Goal: Information Seeking & Learning: Learn about a topic

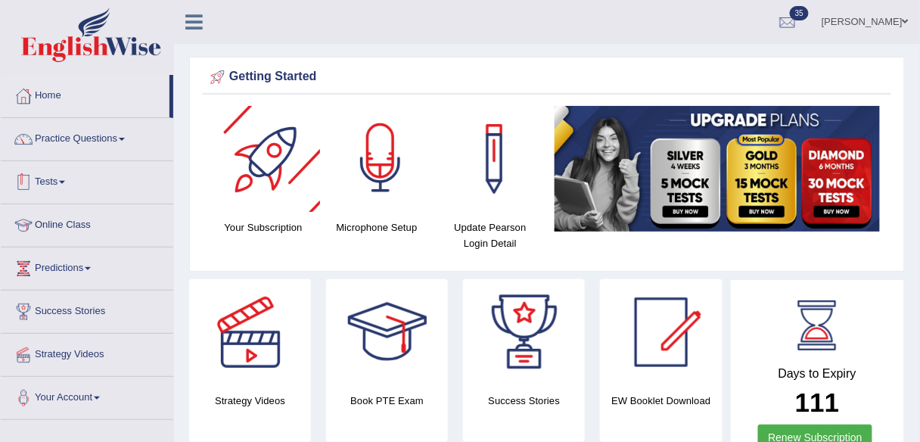
drag, startPoint x: 117, startPoint y: 142, endPoint x: 107, endPoint y: 239, distance: 97.3
click at [117, 142] on link "Practice Questions" at bounding box center [87, 137] width 173 height 38
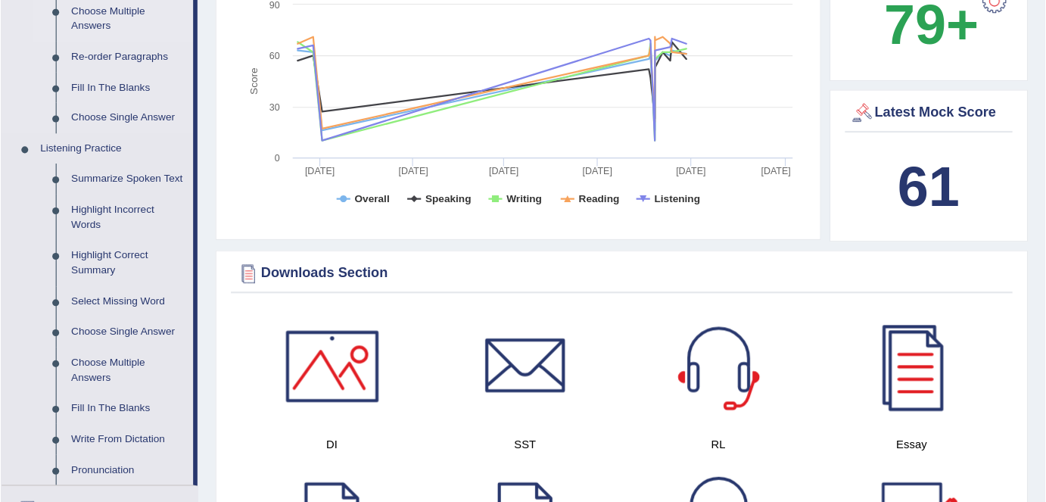
scroll to position [545, 0]
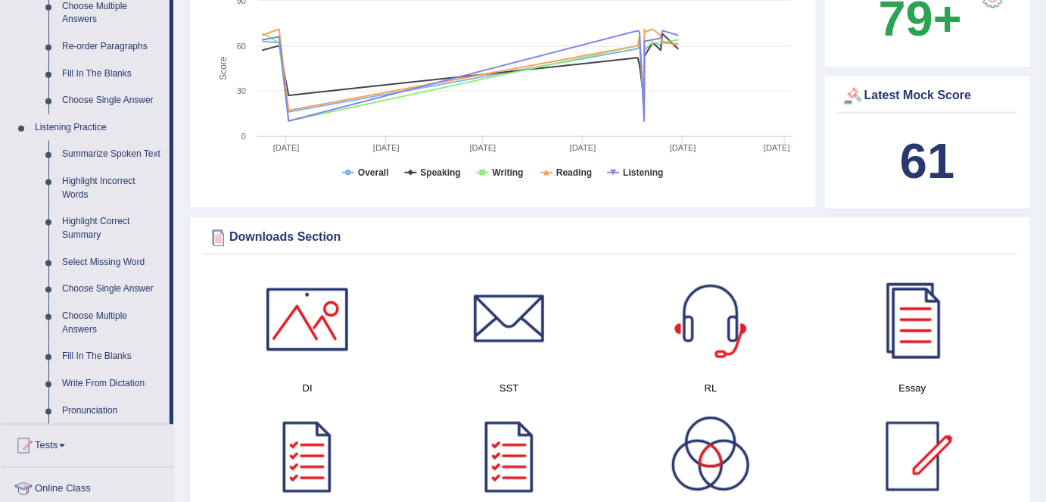
drag, startPoint x: 90, startPoint y: 155, endPoint x: 174, endPoint y: 162, distance: 84.3
click at [90, 154] on link "Summarize Spoken Text" at bounding box center [112, 154] width 114 height 27
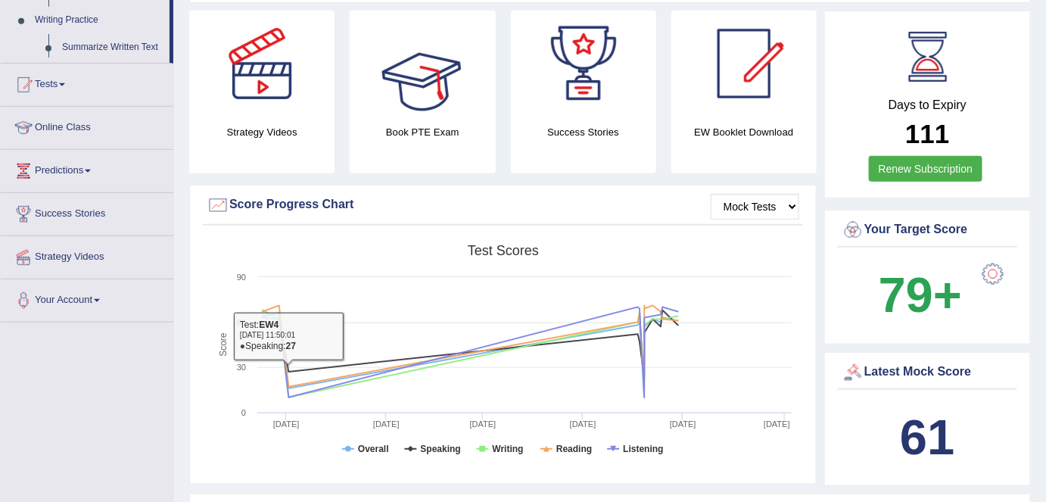
scroll to position [468, 0]
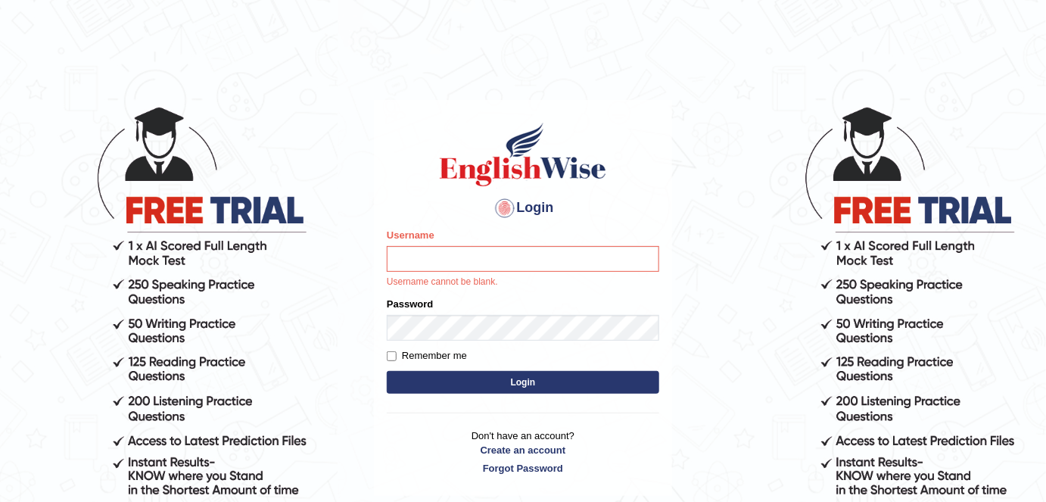
click at [452, 262] on input "Username" at bounding box center [523, 259] width 272 height 26
type input "shail123"
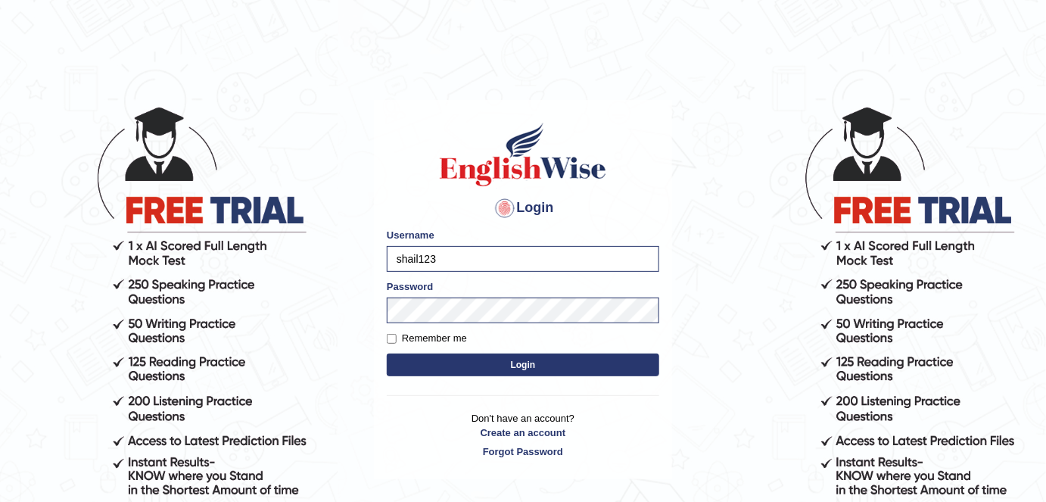
drag, startPoint x: 454, startPoint y: 340, endPoint x: 484, endPoint y: 355, distance: 33.2
click at [454, 340] on label "Remember me" at bounding box center [427, 338] width 80 height 15
click at [397, 340] on input "Remember me" at bounding box center [392, 339] width 10 height 10
checkbox input "true"
click at [495, 356] on button "Login" at bounding box center [523, 364] width 272 height 23
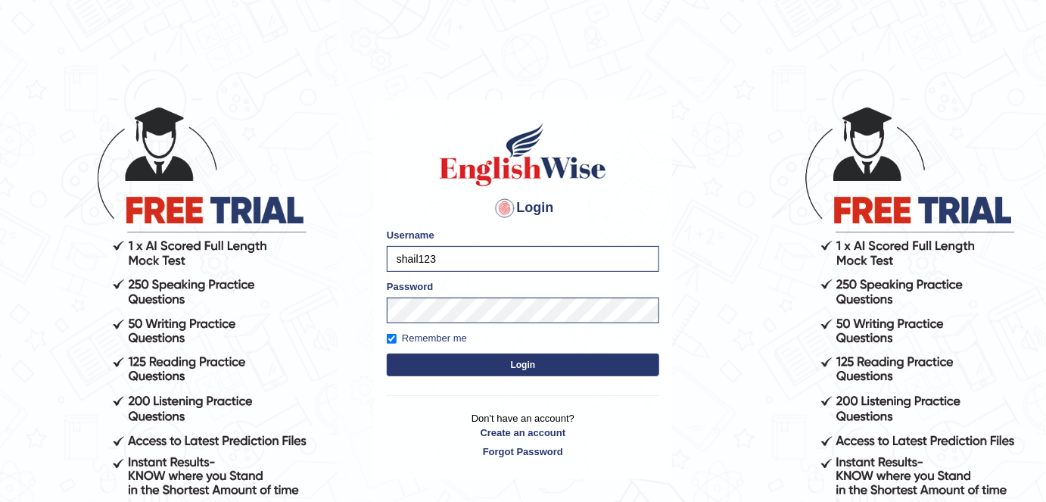
click at [495, 355] on button "Login" at bounding box center [523, 364] width 272 height 23
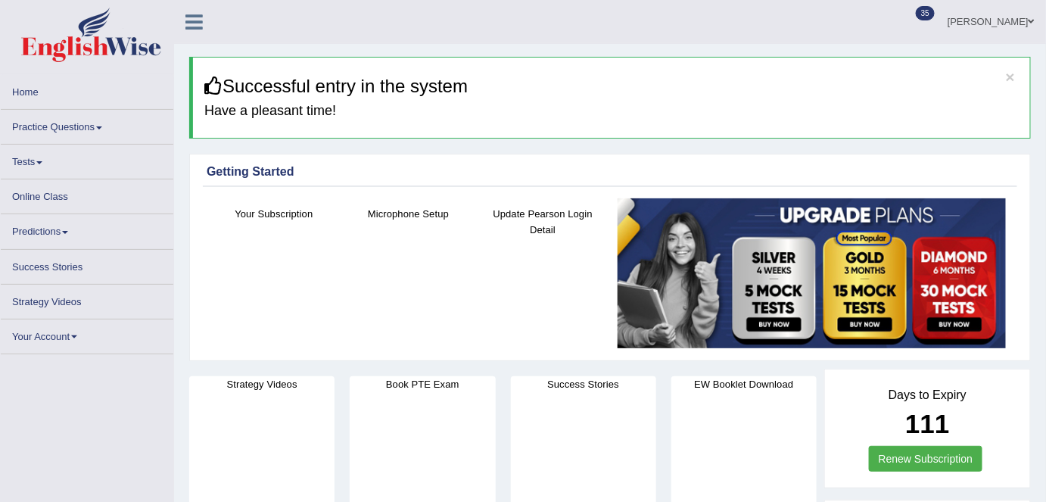
click at [105, 126] on link "Practice Questions" at bounding box center [87, 125] width 173 height 30
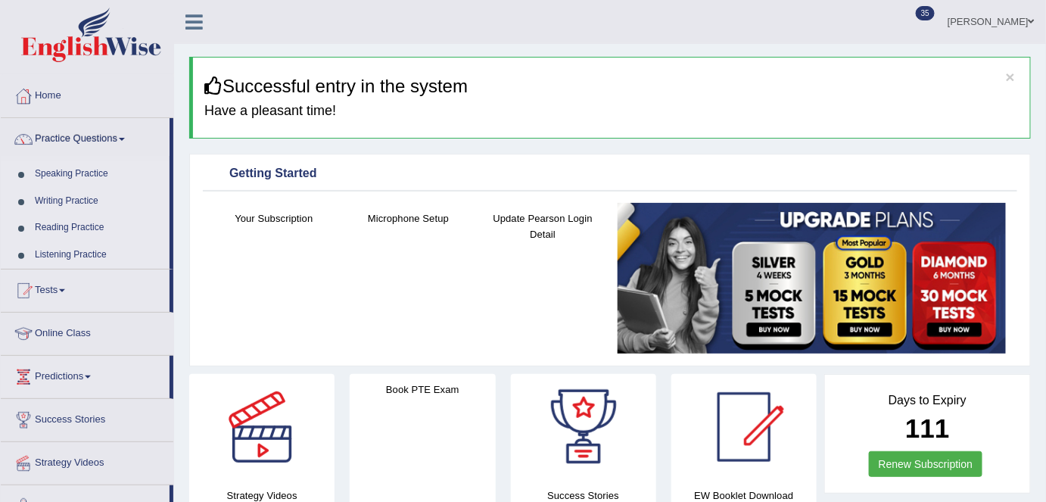
click at [96, 134] on link "Practice Questions" at bounding box center [85, 137] width 169 height 38
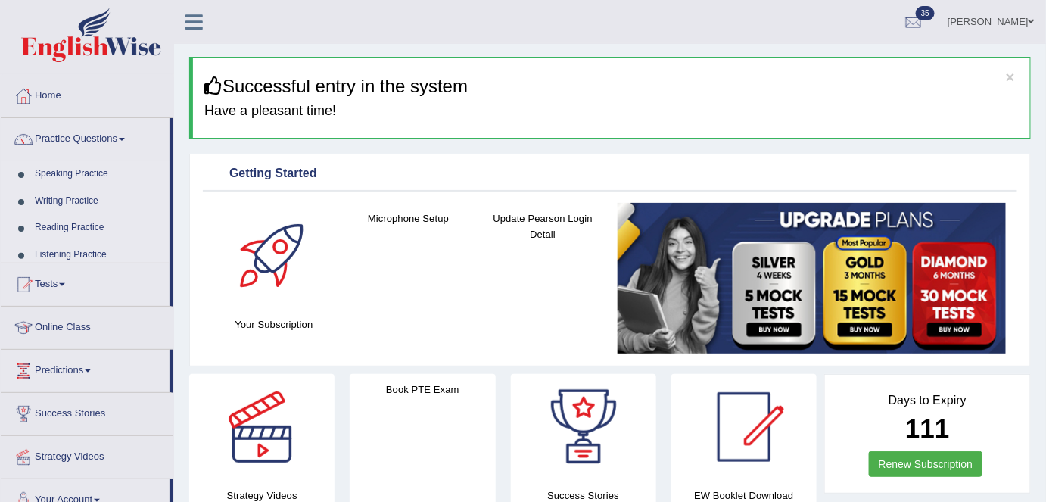
drag, startPoint x: 96, startPoint y: 134, endPoint x: 274, endPoint y: 197, distance: 188.6
click at [96, 134] on link "Practice Questions" at bounding box center [85, 137] width 169 height 38
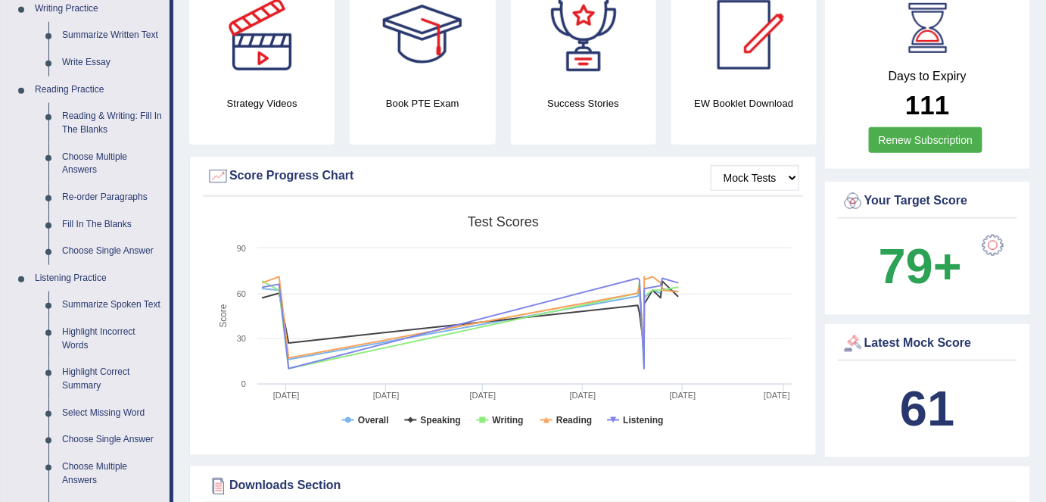
scroll to position [550, 0]
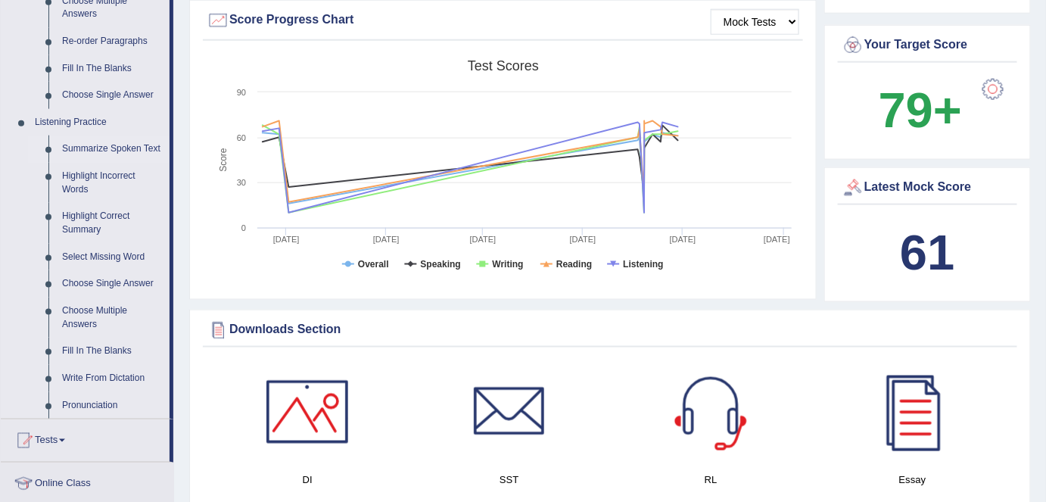
click at [109, 147] on link "Summarize Spoken Text" at bounding box center [112, 148] width 114 height 27
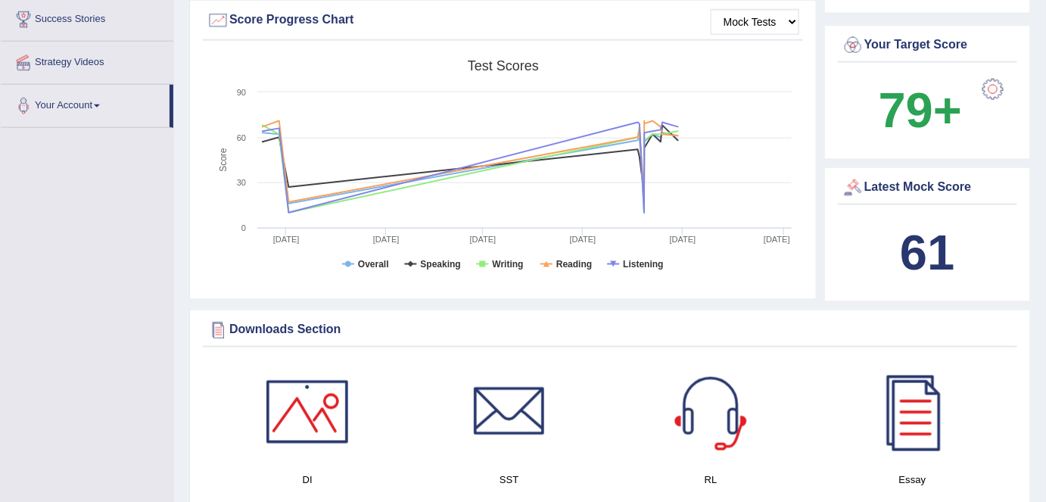
scroll to position [341, 0]
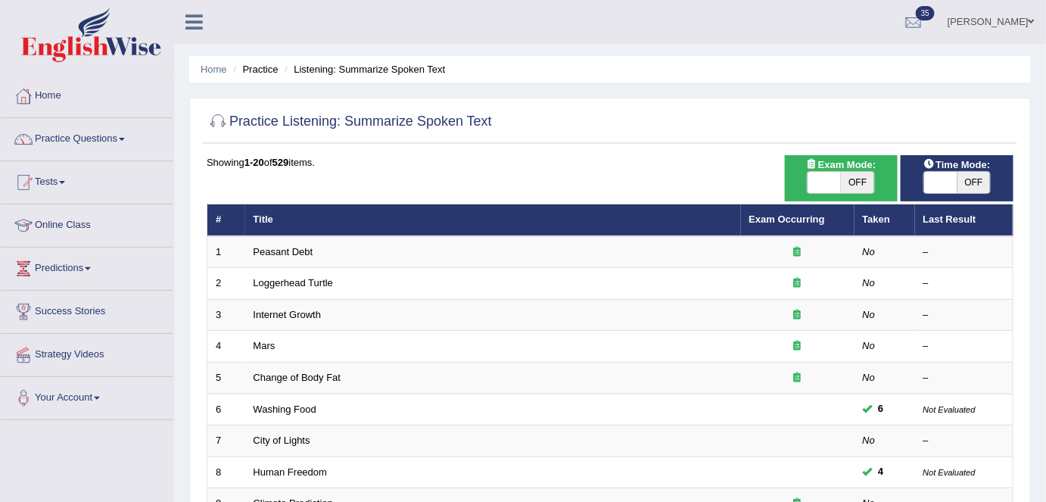
click at [865, 181] on span "OFF" at bounding box center [857, 182] width 33 height 21
checkbox input "true"
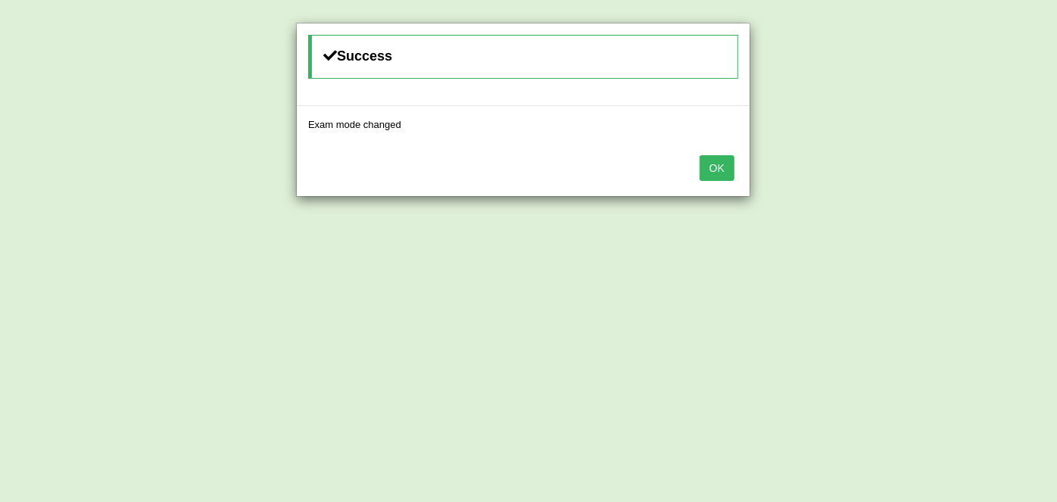
click at [712, 166] on button "OK" at bounding box center [716, 168] width 35 height 26
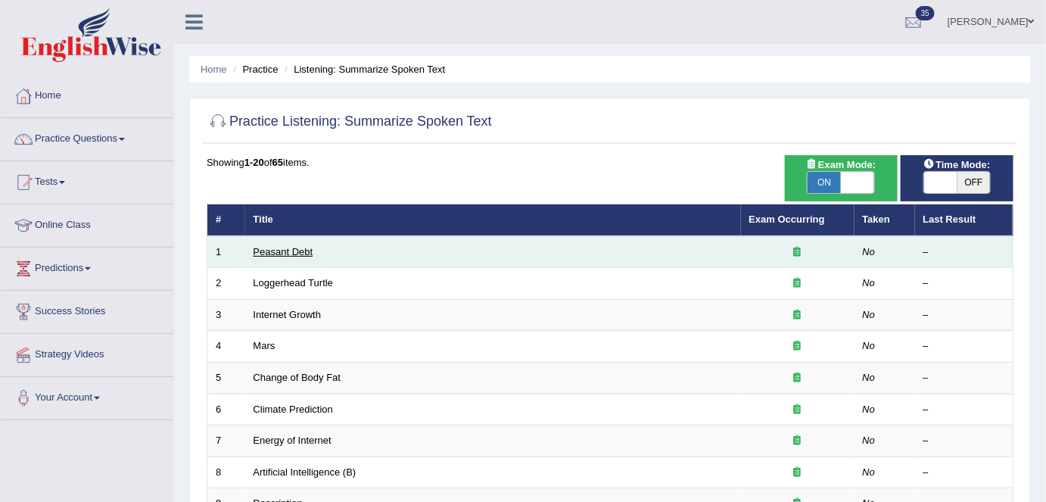
click at [294, 249] on link "Peasant Debt" at bounding box center [284, 251] width 60 height 11
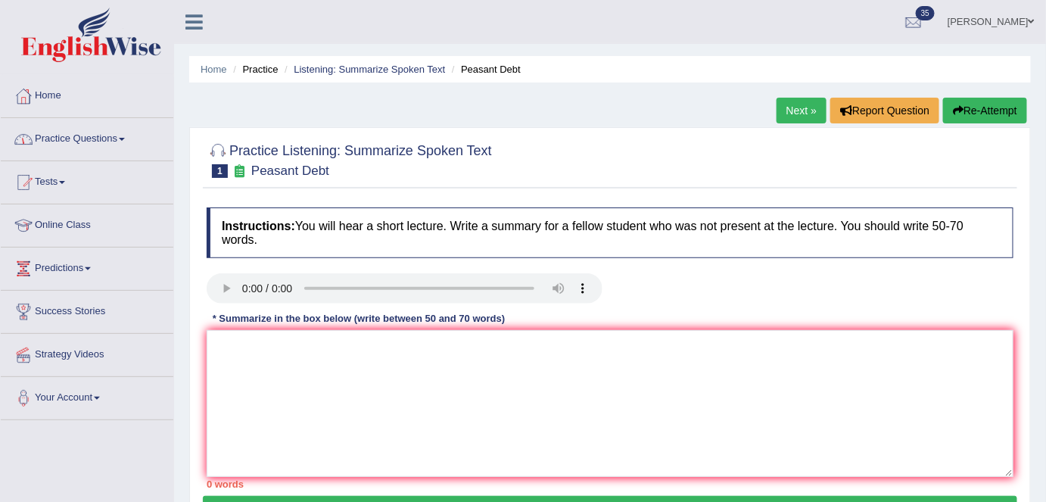
click at [116, 139] on link "Practice Questions" at bounding box center [87, 137] width 173 height 38
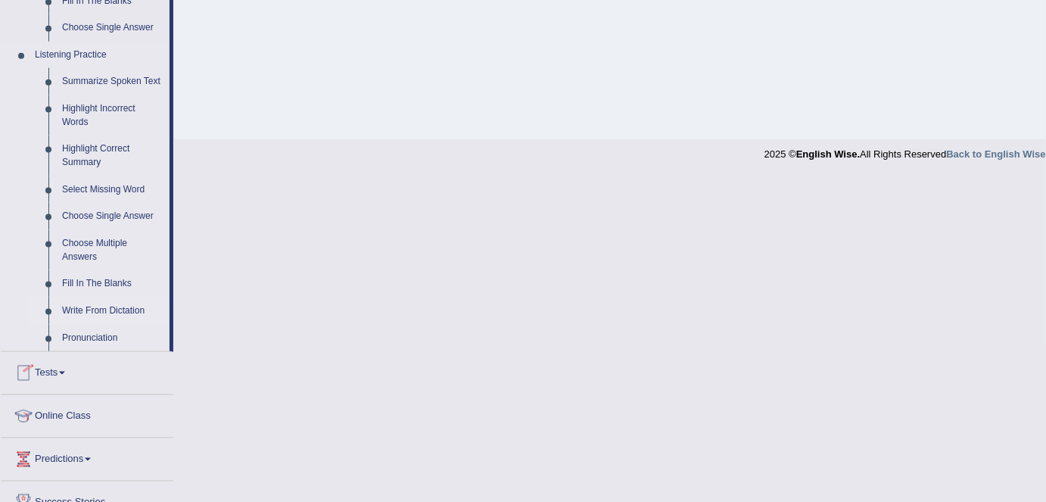
scroll to position [619, 0]
click at [126, 82] on link "Summarize Spoken Text" at bounding box center [112, 80] width 114 height 27
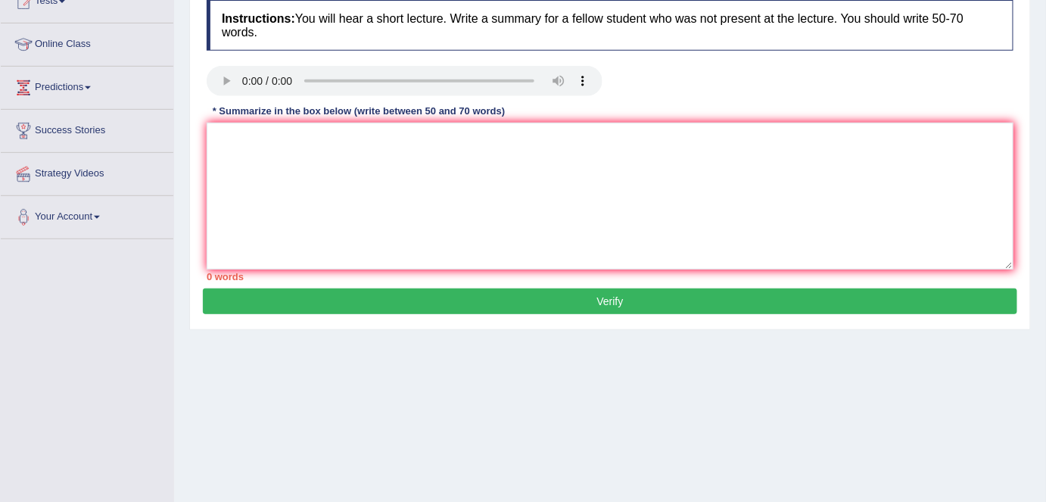
scroll to position [285, 0]
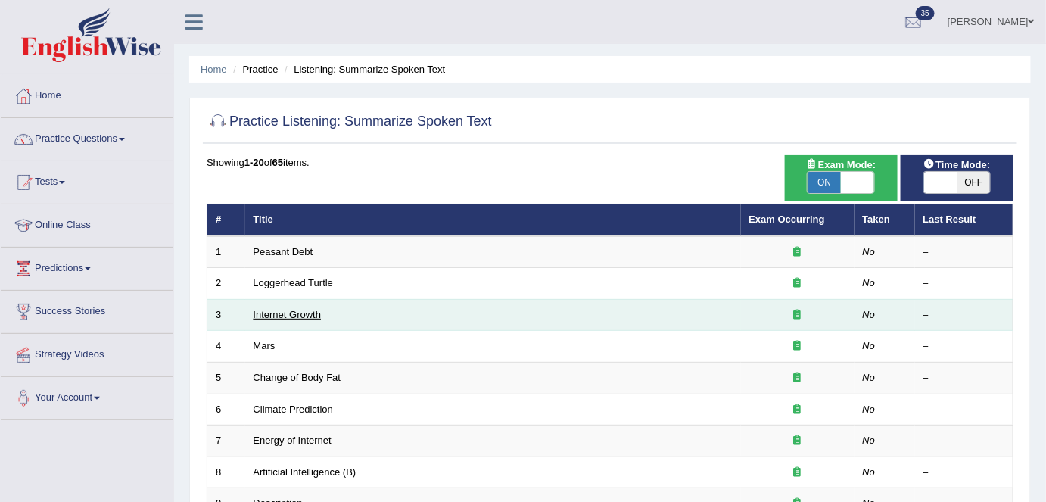
click at [299, 314] on link "Internet Growth" at bounding box center [288, 314] width 68 height 11
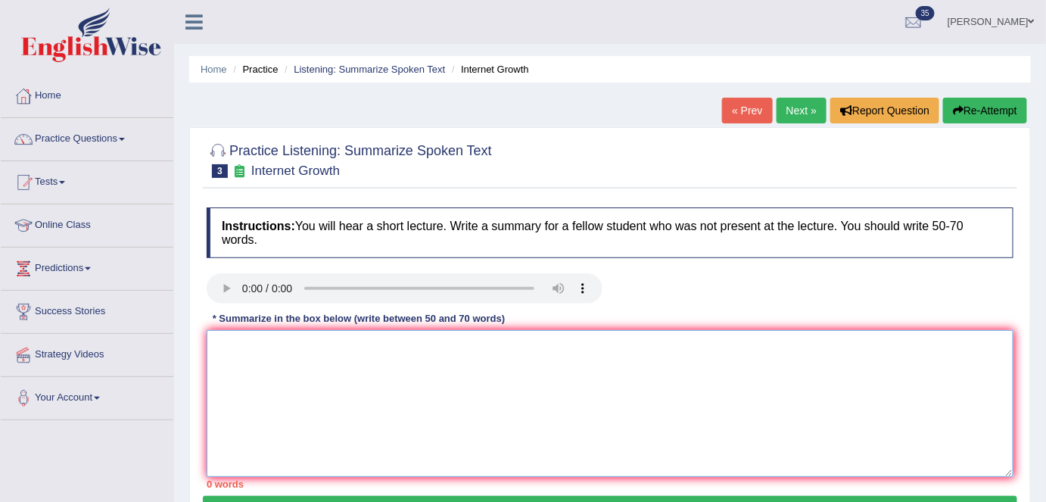
paste textarea "The speaker provided a comprehensive overview of expansion of internet, highlig…"
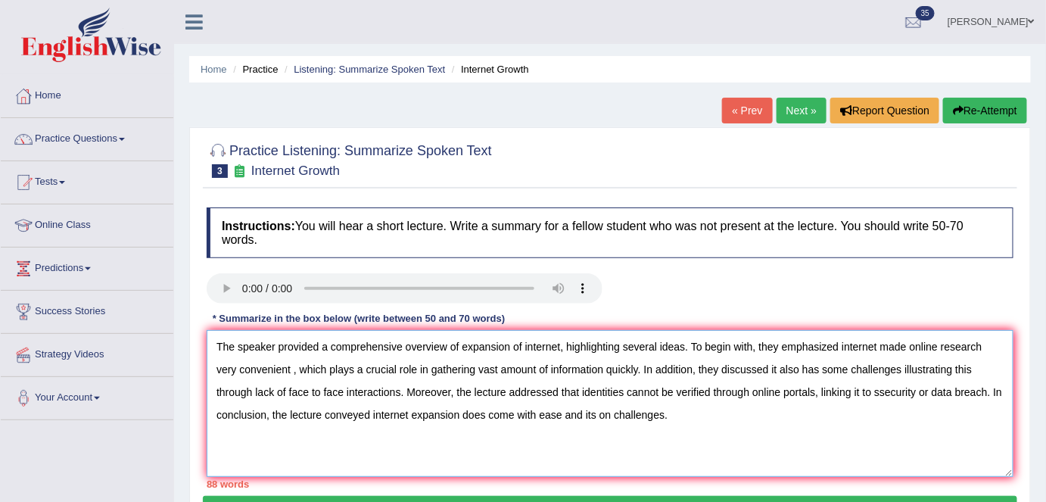
drag, startPoint x: 567, startPoint y: 344, endPoint x: 690, endPoint y: 347, distance: 123.4
click at [690, 347] on textarea "The speaker provided a comprehensive overview of expansion of internet, highlig…" at bounding box center [610, 403] width 807 height 147
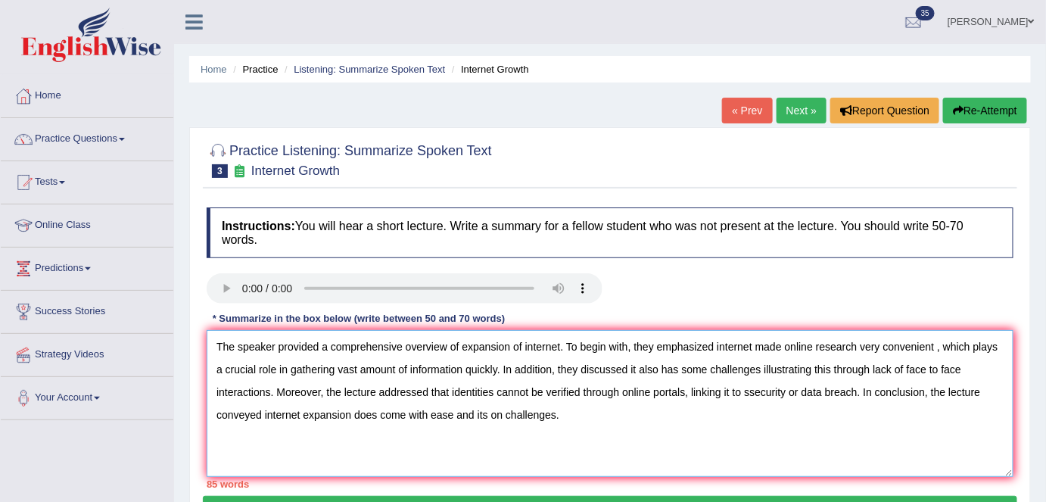
click at [935, 338] on textarea "The speaker provided a comprehensive overview of expansion of internet. To begi…" at bounding box center [610, 403] width 807 height 147
drag, startPoint x: 861, startPoint y: 367, endPoint x: 619, endPoint y: 368, distance: 241.4
click at [619, 368] on textarea "The speaker provided a comprehensive overview of expansion of internet. To begi…" at bounding box center [610, 403] width 807 height 147
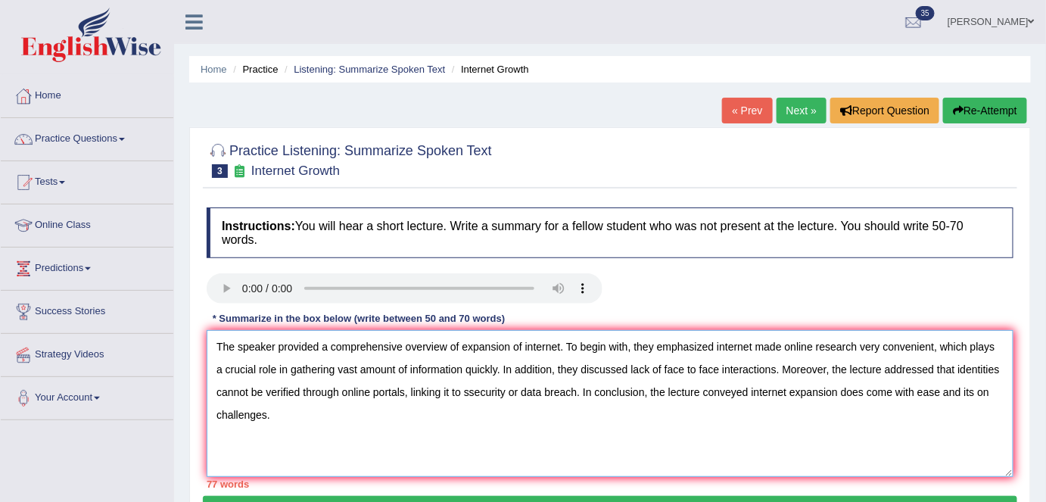
click at [474, 385] on textarea "The speaker provided a comprehensive overview of expansion of internet. To begi…" at bounding box center [610, 403] width 807 height 147
drag, startPoint x: 836, startPoint y: 390, endPoint x: 856, endPoint y: 434, distance: 48.8
click at [856, 434] on textarea "The speaker provided a comprehensive overview of expansion of internet. To begi…" at bounding box center [610, 403] width 807 height 147
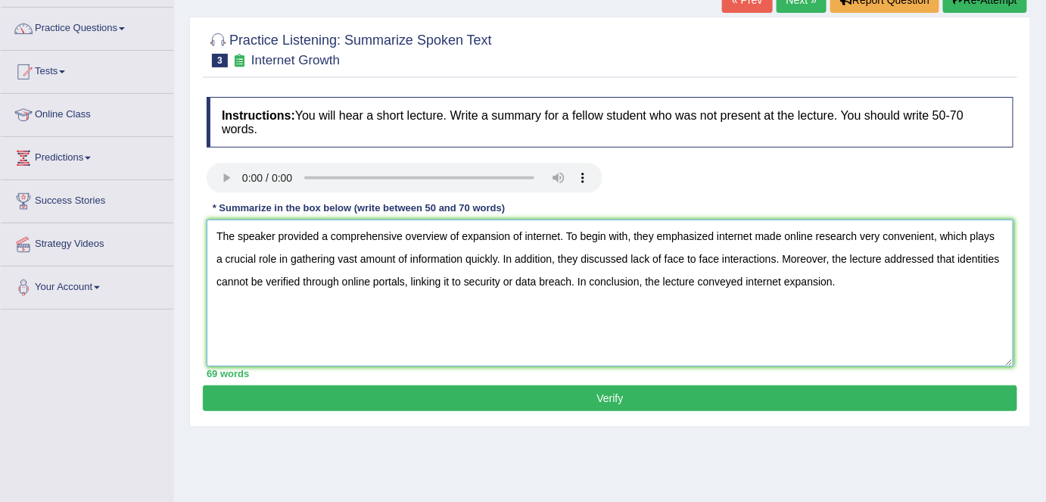
scroll to position [137, 0]
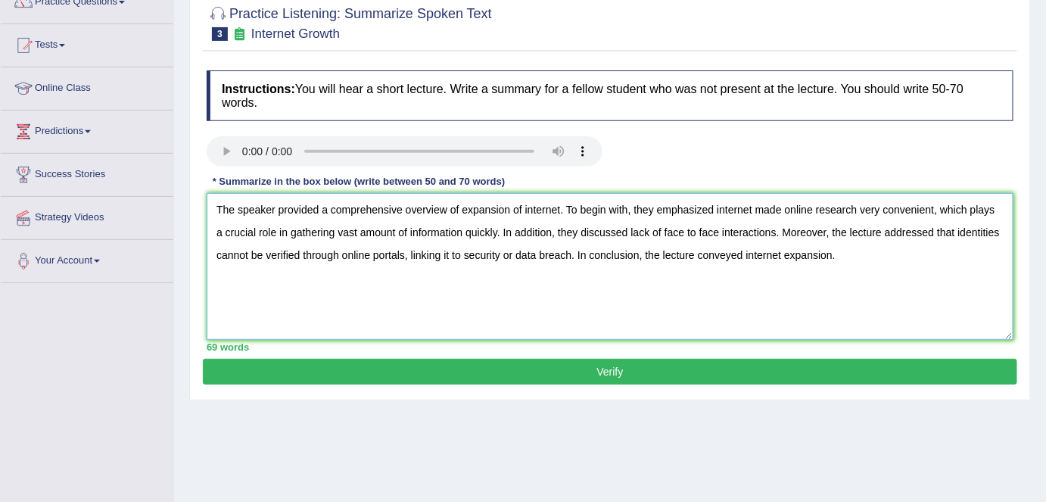
type textarea "The speaker provided a comprehensive overview of expansion of internet. To begi…"
click at [653, 381] on button "Verify" at bounding box center [610, 372] width 814 height 26
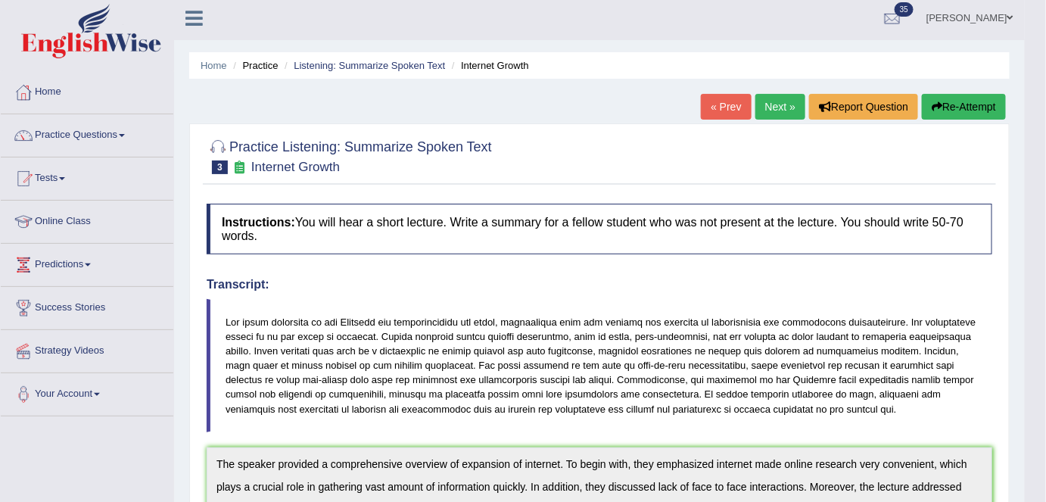
scroll to position [0, 0]
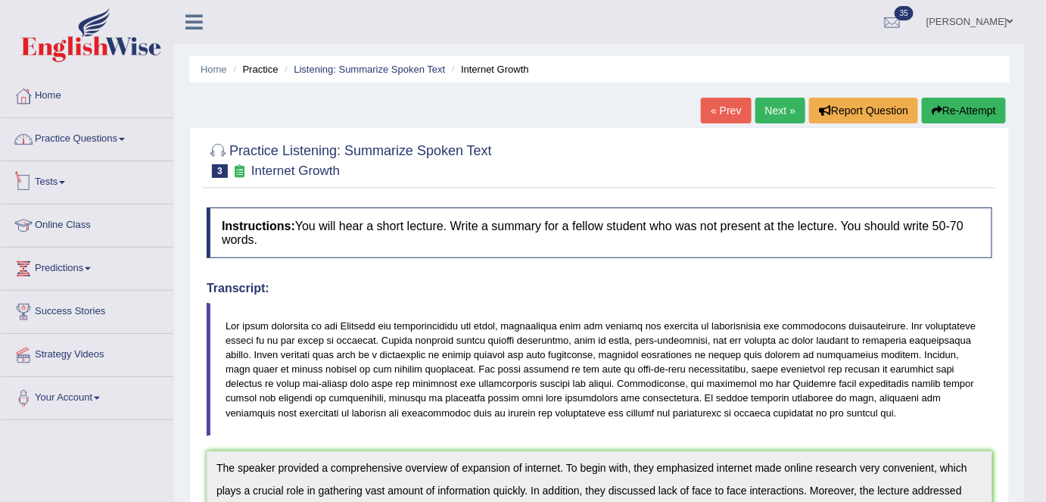
click at [119, 144] on link "Practice Questions" at bounding box center [87, 137] width 173 height 38
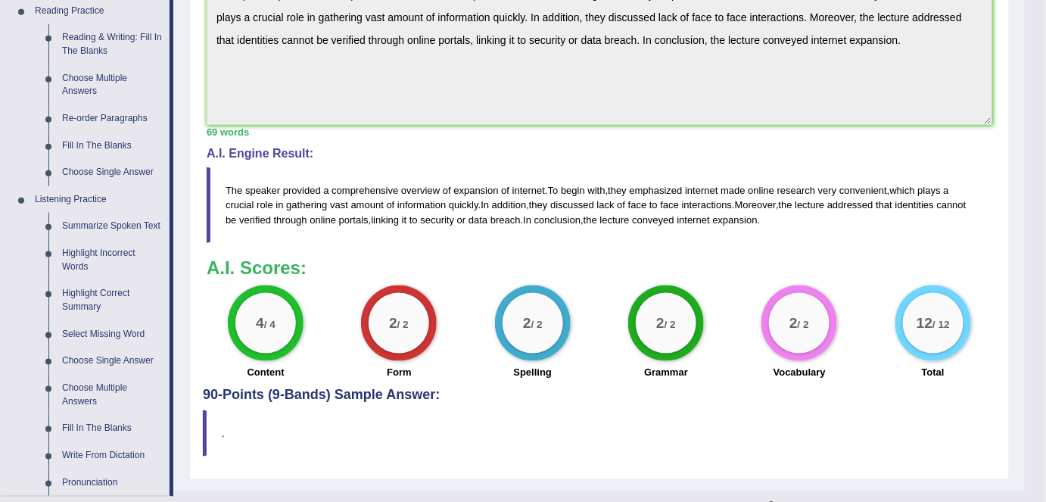
scroll to position [481, 0]
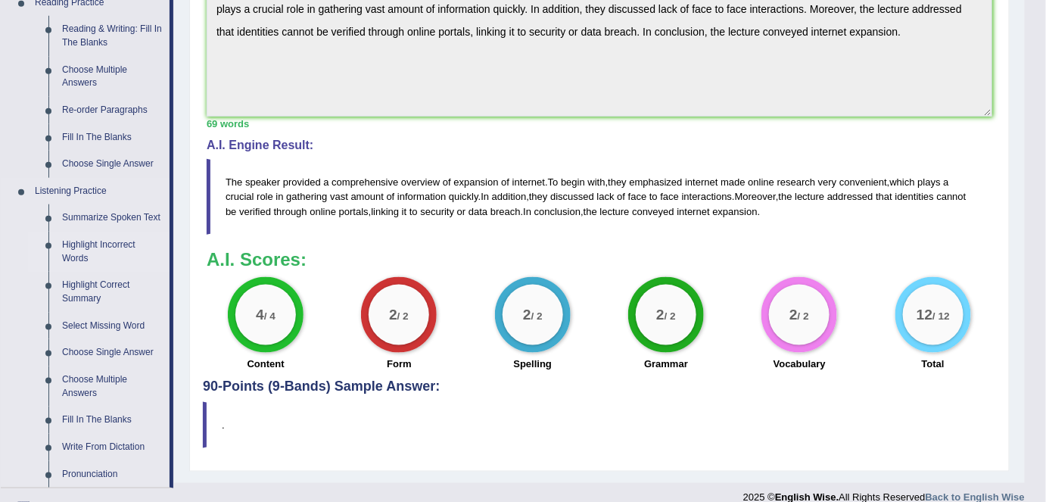
click at [86, 257] on link "Highlight Incorrect Words" at bounding box center [112, 252] width 114 height 40
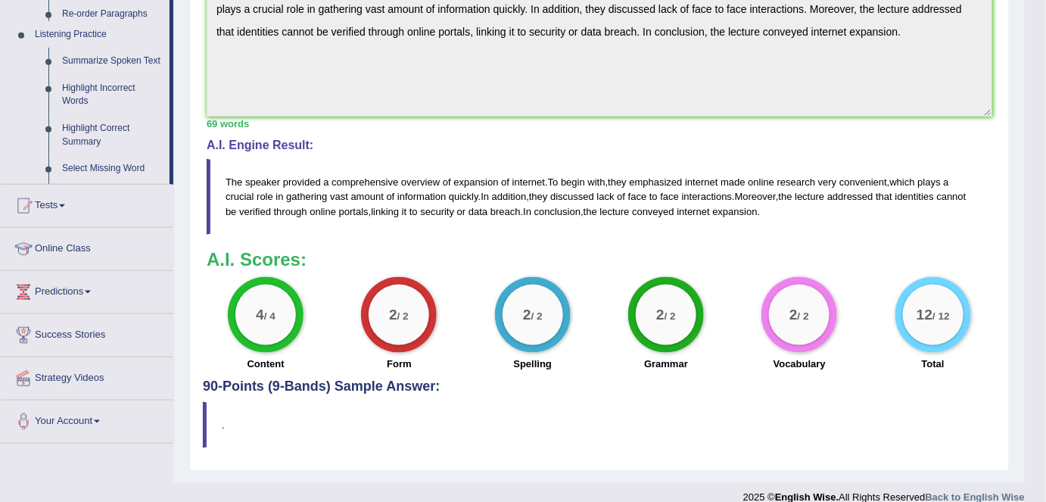
scroll to position [217, 0]
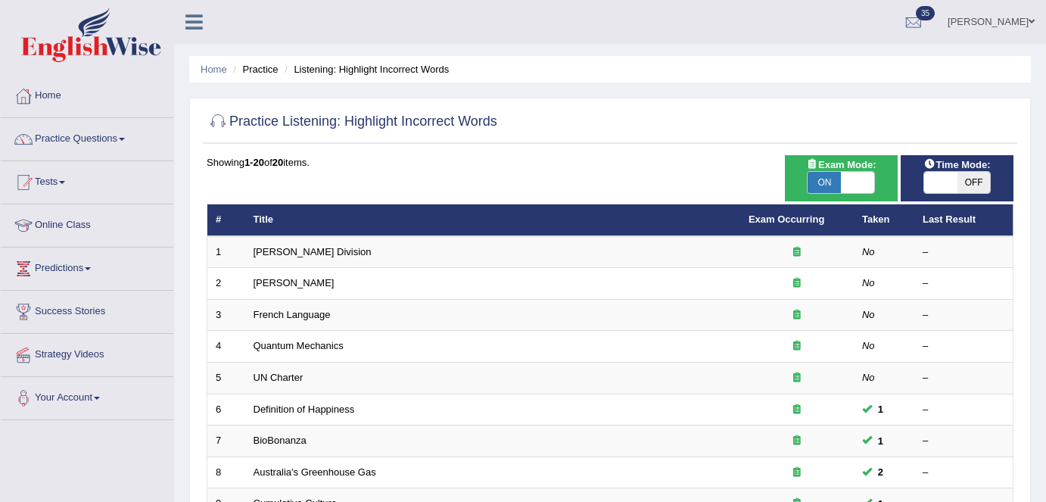
click at [285, 254] on link "[PERSON_NAME] Division" at bounding box center [313, 251] width 118 height 11
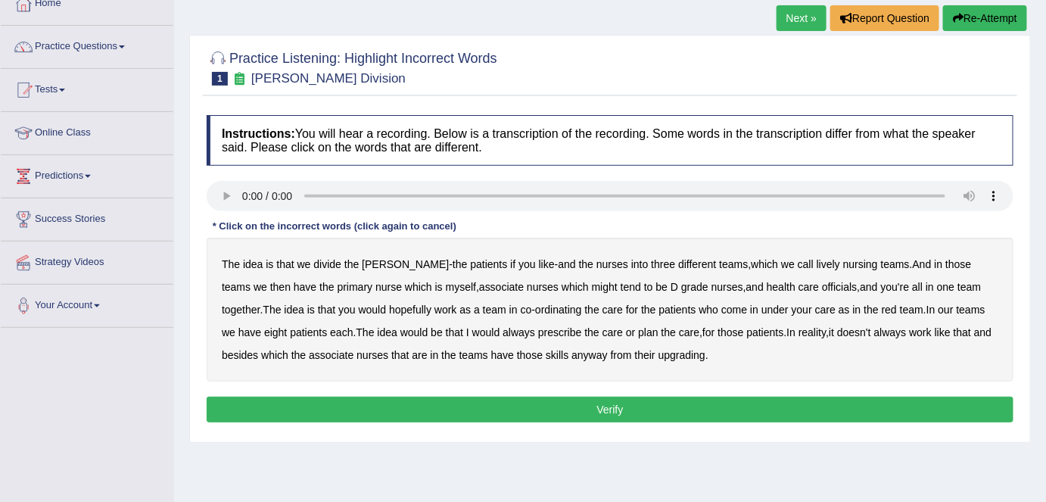
scroll to position [68, 0]
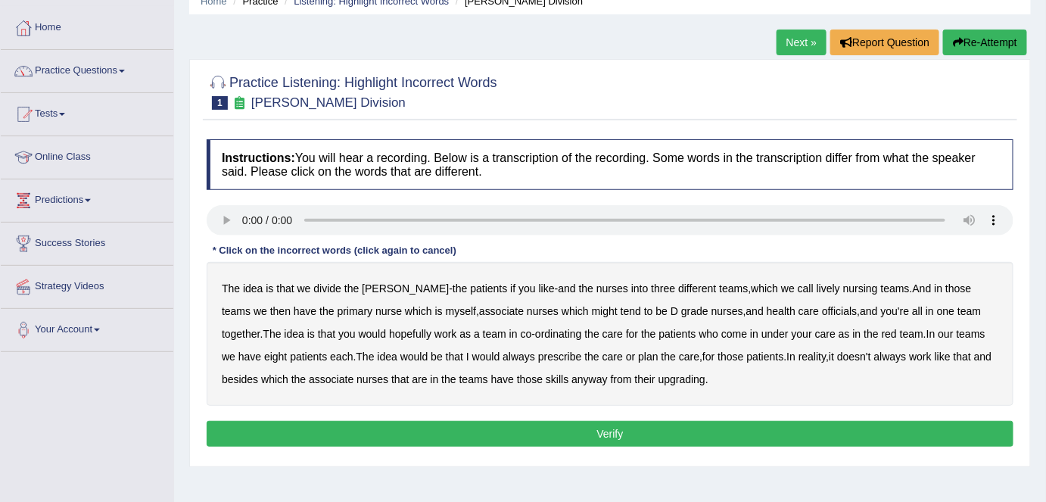
click at [817, 289] on b "lively" at bounding box center [828, 288] width 23 height 12
click at [592, 310] on b "might" at bounding box center [605, 311] width 26 height 12
click at [822, 309] on b "officials" at bounding box center [839, 311] width 35 height 12
click at [503, 357] on b "always" at bounding box center [519, 356] width 33 height 12
click at [658, 377] on b "upgrading" at bounding box center [681, 379] width 47 height 12
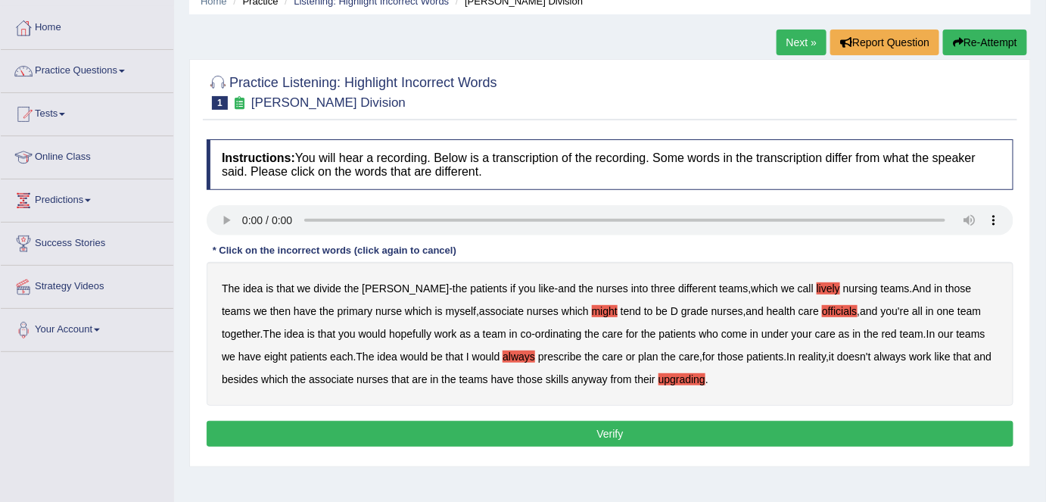
click at [606, 432] on button "Verify" at bounding box center [610, 434] width 807 height 26
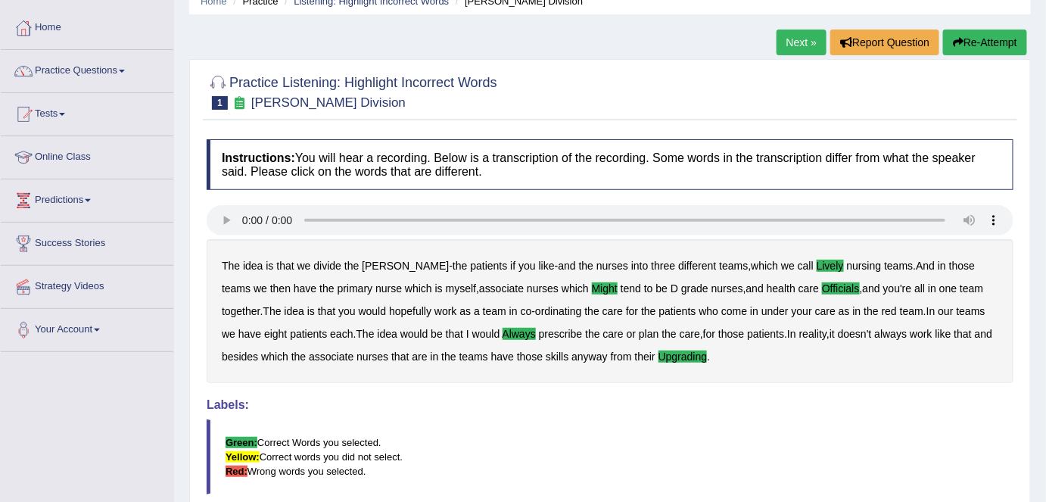
scroll to position [0, 0]
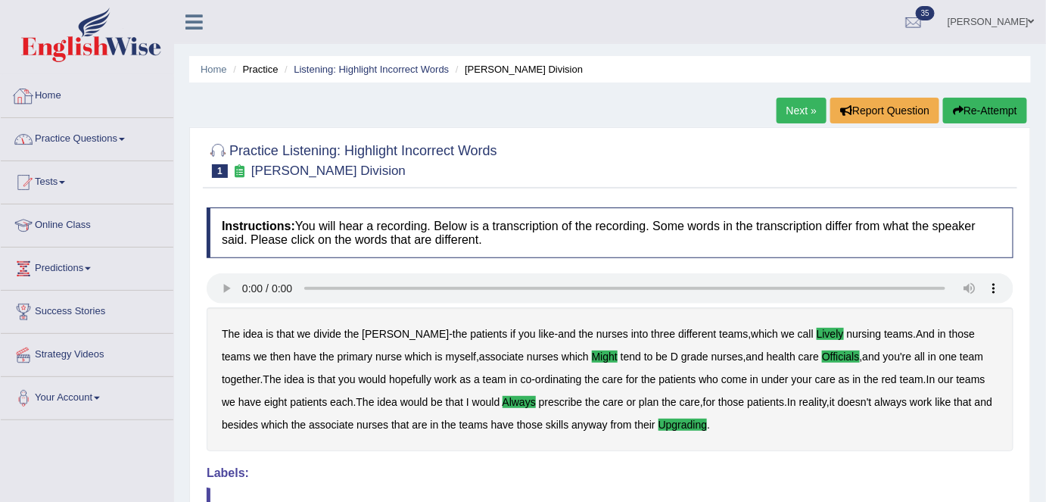
click at [130, 134] on link "Practice Questions" at bounding box center [87, 137] width 173 height 38
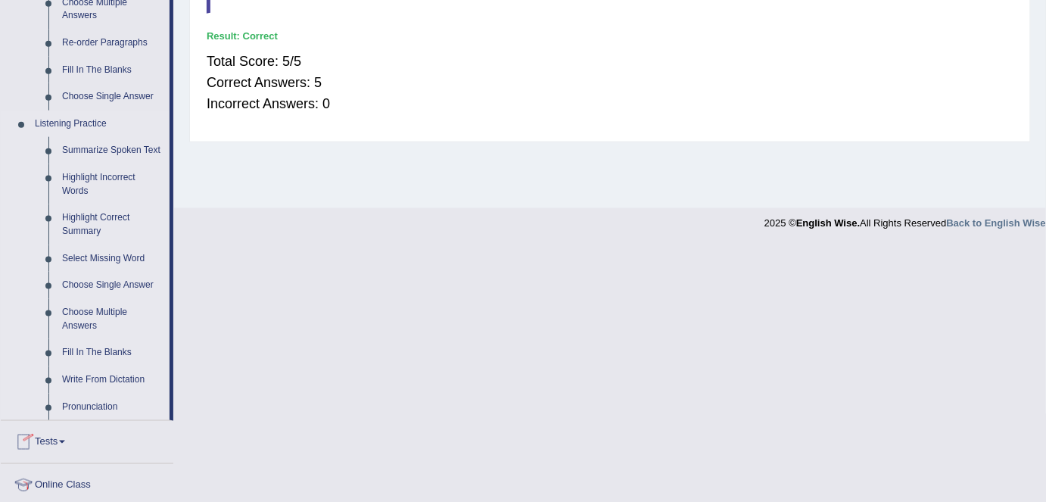
scroll to position [550, 0]
drag, startPoint x: 92, startPoint y: 229, endPoint x: 104, endPoint y: 235, distance: 13.5
click at [92, 229] on link "Highlight Correct Summary" at bounding box center [112, 223] width 114 height 40
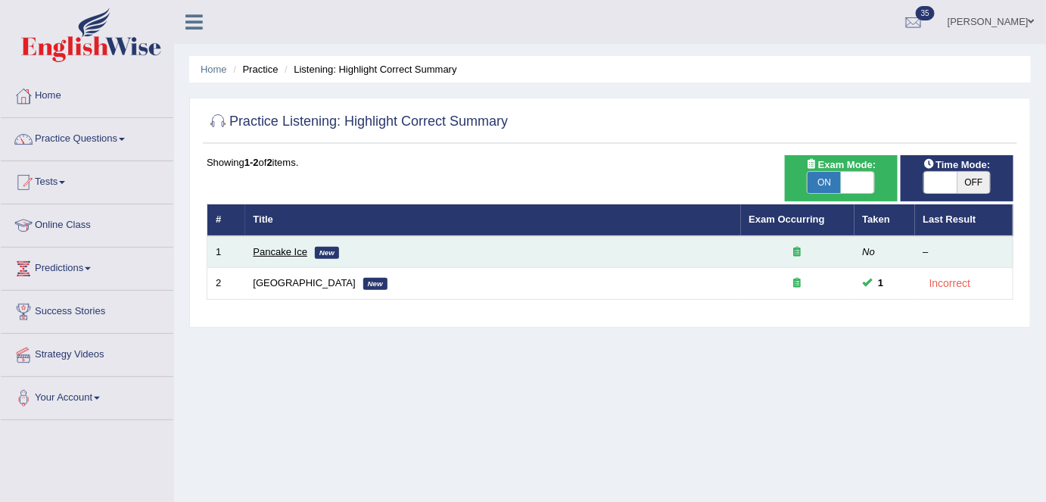
click at [307, 254] on link "Pancake Ice" at bounding box center [281, 251] width 54 height 11
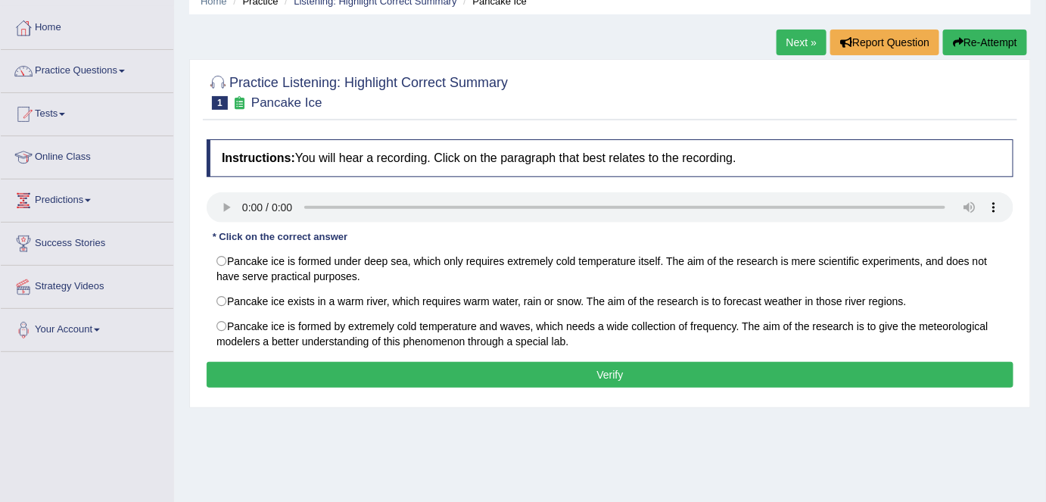
click at [374, 132] on div "Instructions: You will hear a recording. Click on the paragraph that best relat…" at bounding box center [610, 266] width 814 height 268
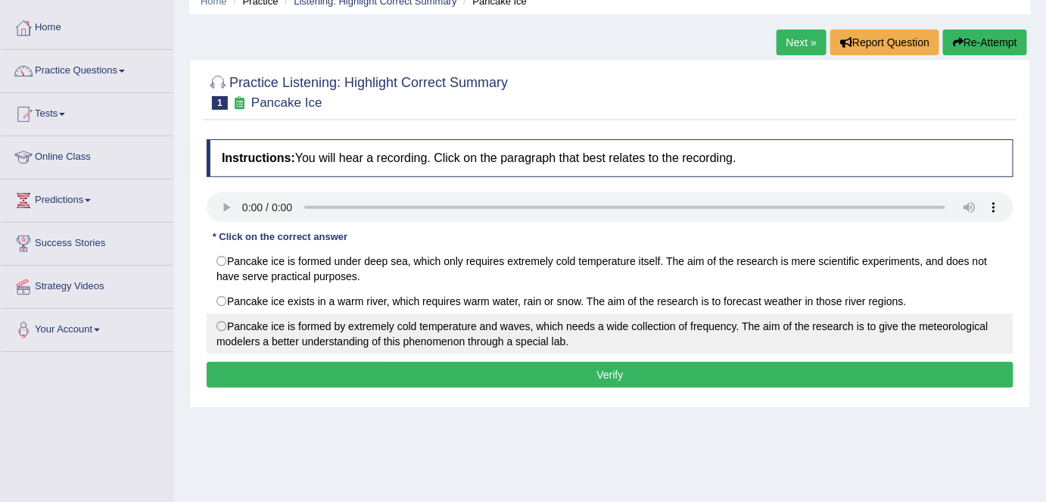
click at [365, 323] on label "Pancake ice is formed by extremely cold temperature and waves, which needs a wi…" at bounding box center [610, 333] width 807 height 41
radio input "true"
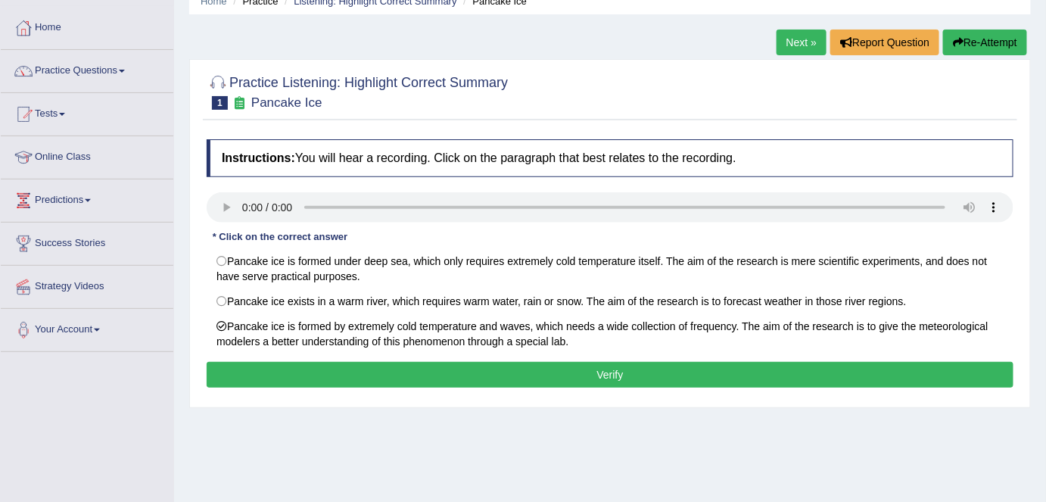
click at [373, 371] on button "Verify" at bounding box center [610, 375] width 807 height 26
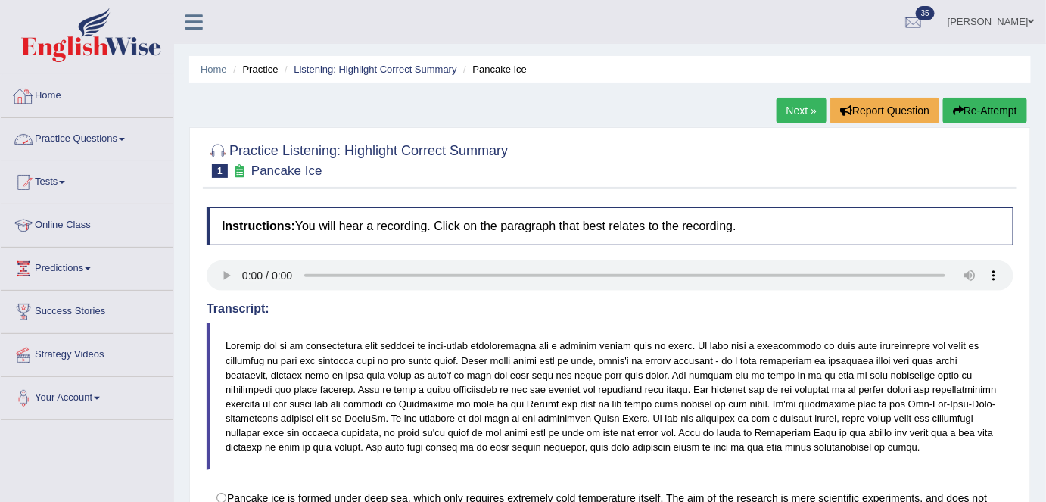
click at [107, 138] on link "Practice Questions" at bounding box center [87, 137] width 173 height 38
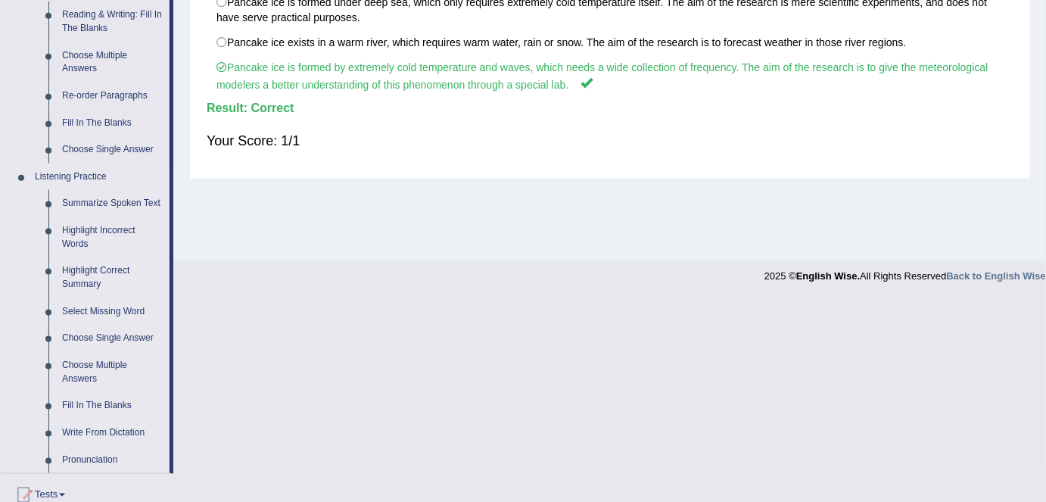
scroll to position [496, 0]
click at [119, 313] on link "Select Missing Word" at bounding box center [112, 310] width 114 height 27
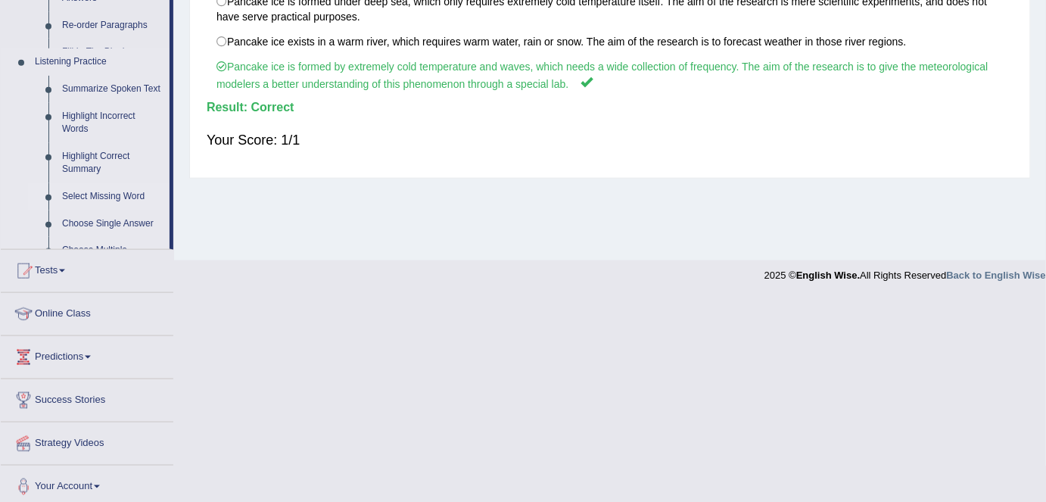
scroll to position [295, 0]
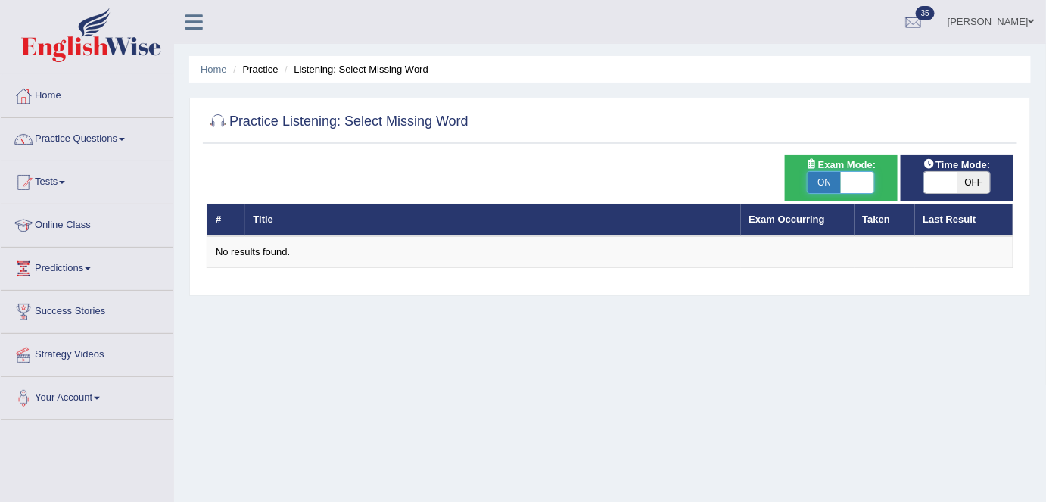
click at [851, 185] on span at bounding box center [857, 182] width 33 height 21
checkbox input "false"
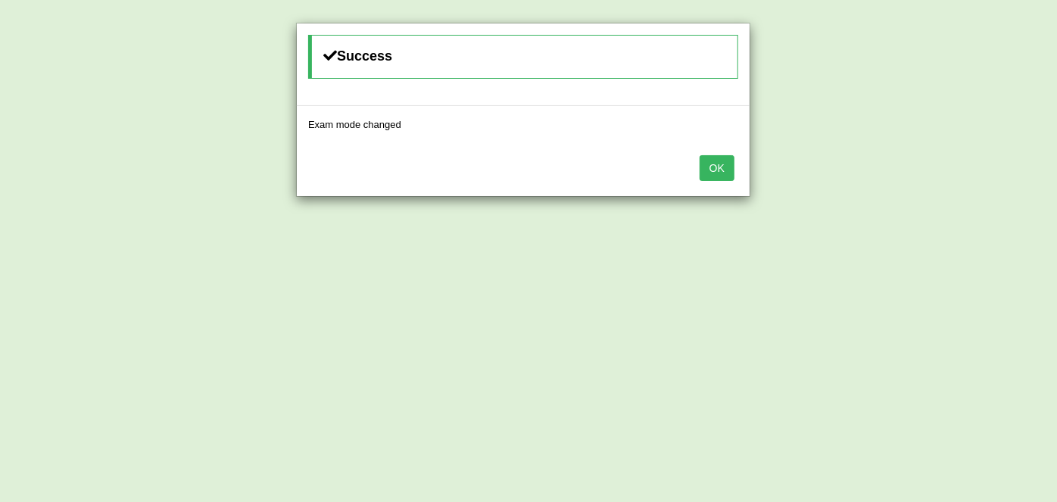
click at [732, 162] on button "OK" at bounding box center [716, 168] width 35 height 26
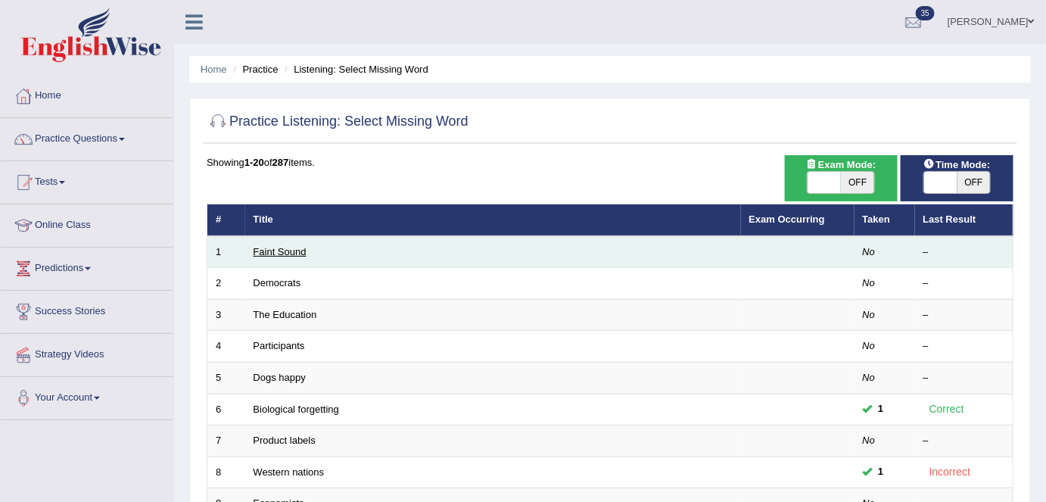
click at [274, 251] on link "Faint Sound" at bounding box center [280, 251] width 53 height 11
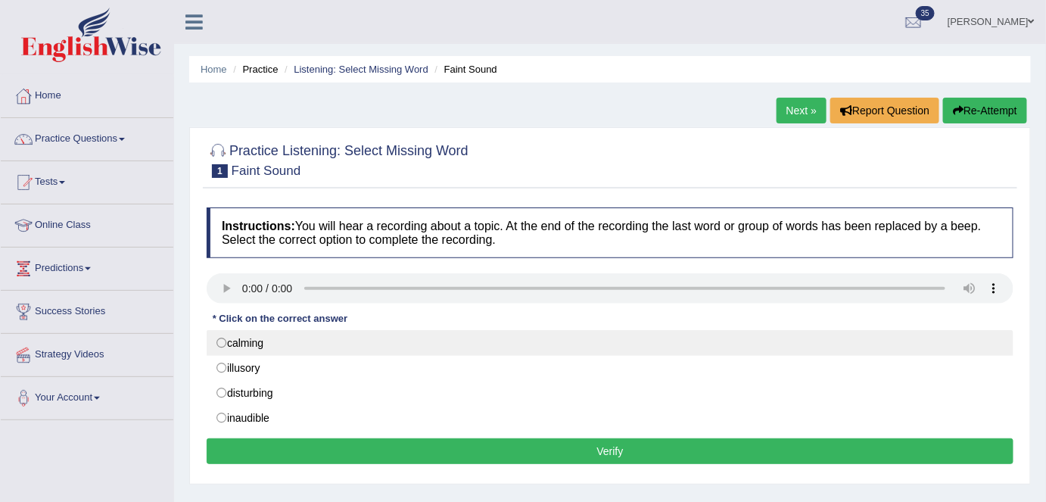
click at [249, 347] on label "calming" at bounding box center [610, 343] width 807 height 26
radio input "true"
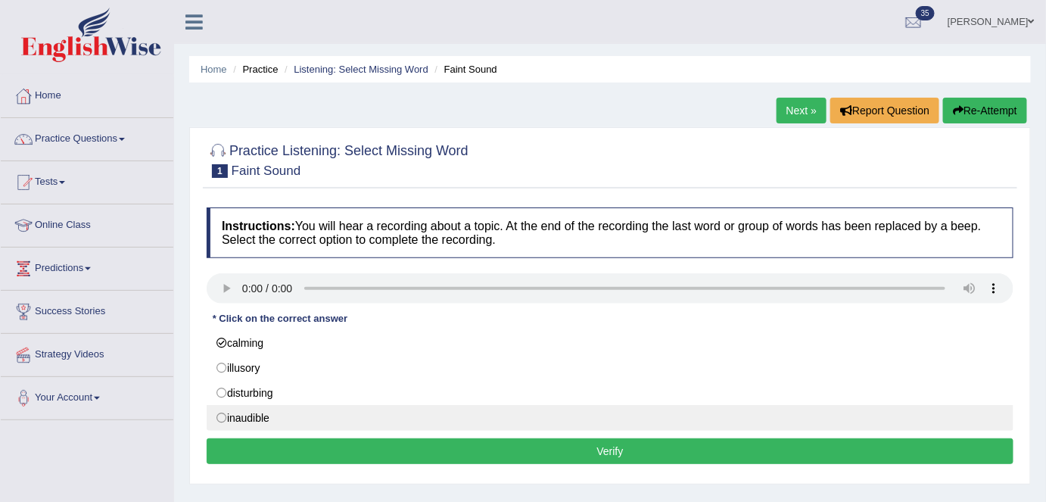
drag, startPoint x: 428, startPoint y: 447, endPoint x: 446, endPoint y: 447, distance: 18.2
click at [430, 447] on button "Verify" at bounding box center [610, 451] width 807 height 26
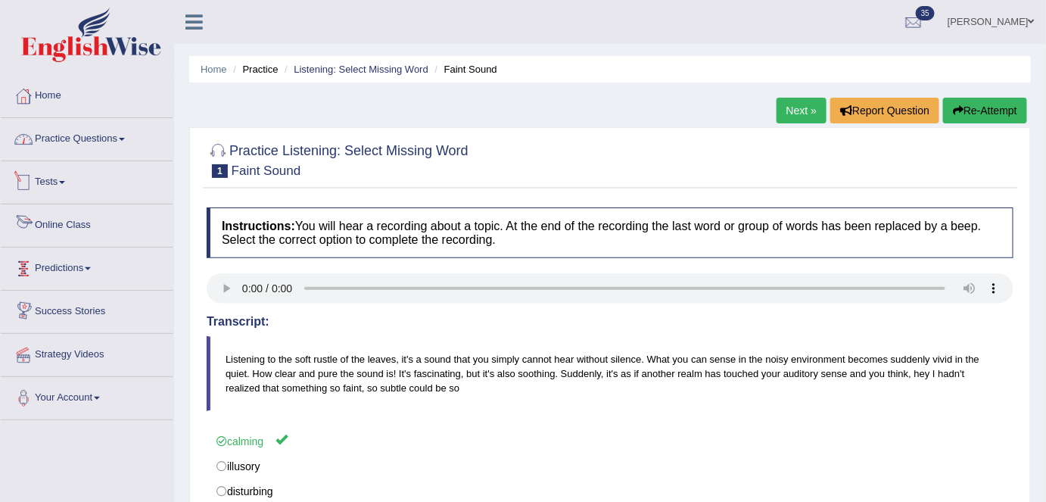
click at [118, 137] on link "Practice Questions" at bounding box center [87, 137] width 173 height 38
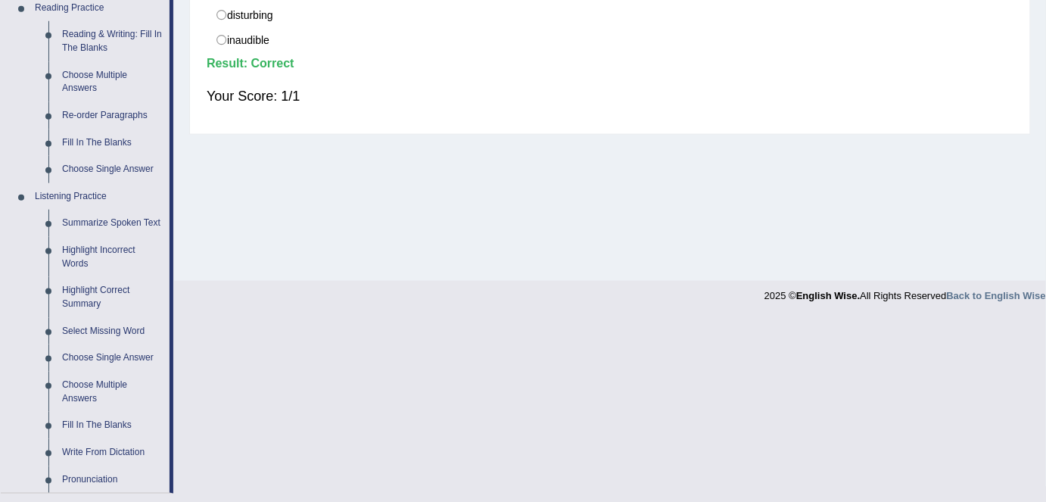
scroll to position [481, 0]
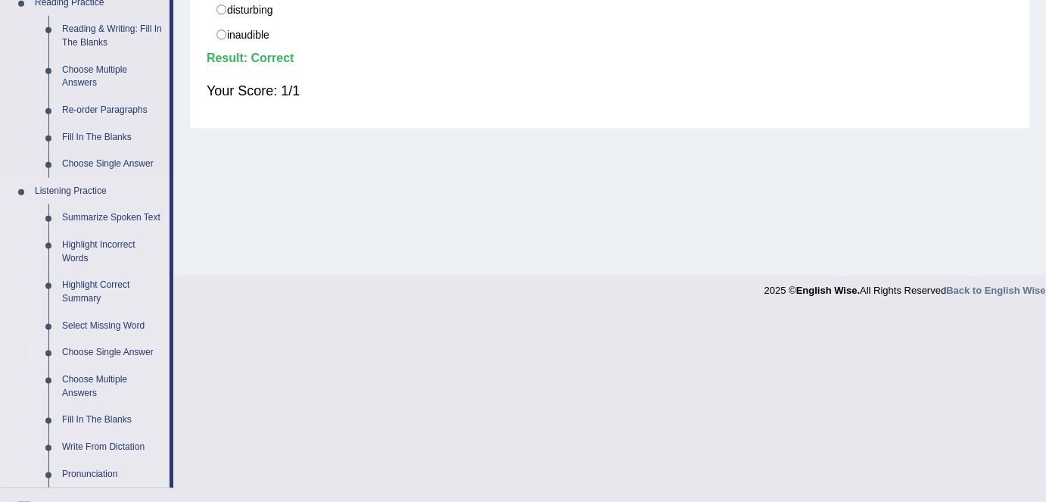
click at [102, 353] on link "Choose Single Answer" at bounding box center [112, 352] width 114 height 27
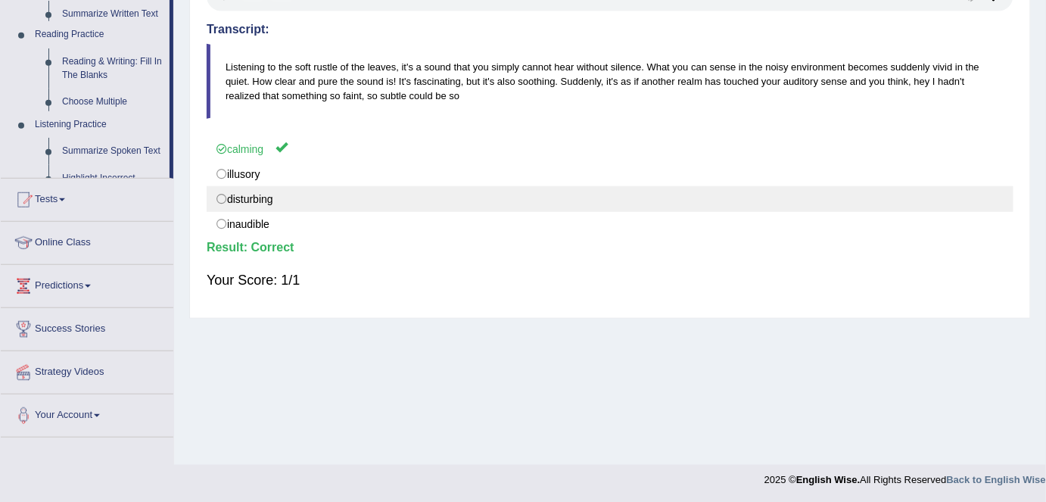
scroll to position [209, 0]
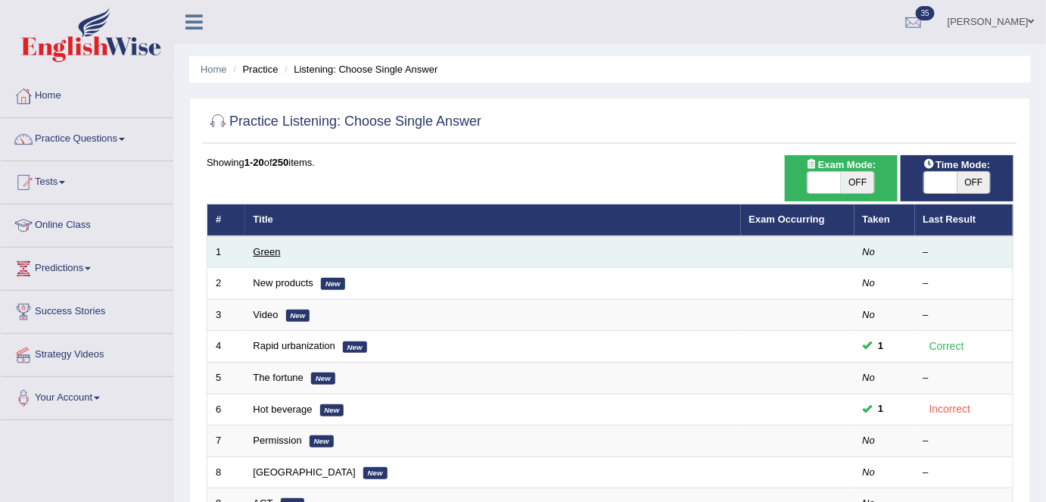
click at [269, 253] on link "Green" at bounding box center [267, 251] width 27 height 11
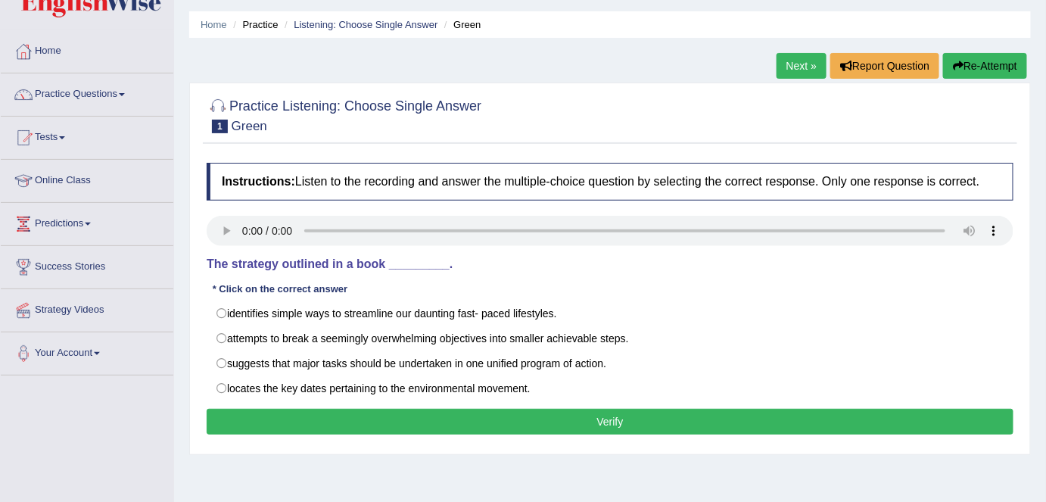
scroll to position [68, 0]
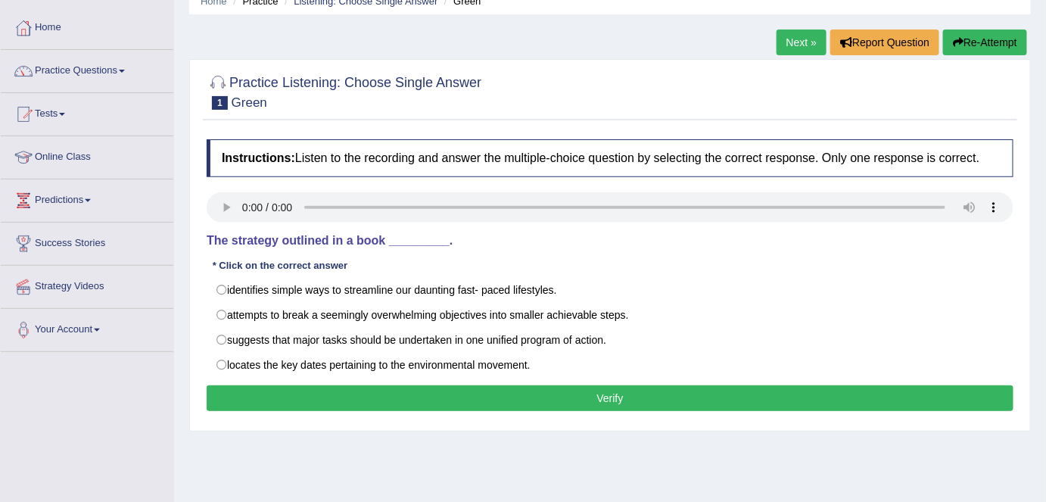
click at [601, 102] on div at bounding box center [610, 91] width 807 height 46
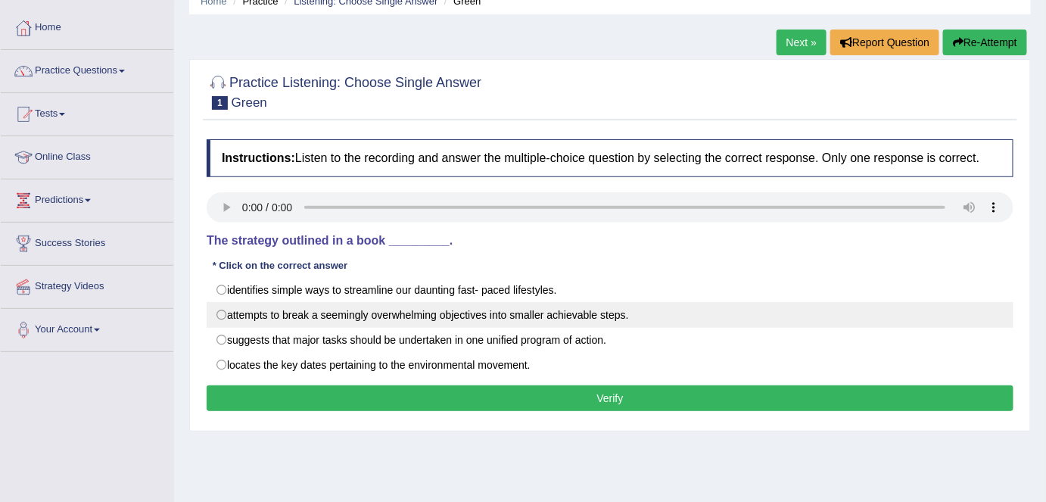
click at [306, 321] on label "attempts to break a seemingly overwhelming objectives into smaller achievable s…" at bounding box center [610, 315] width 807 height 26
radio input "true"
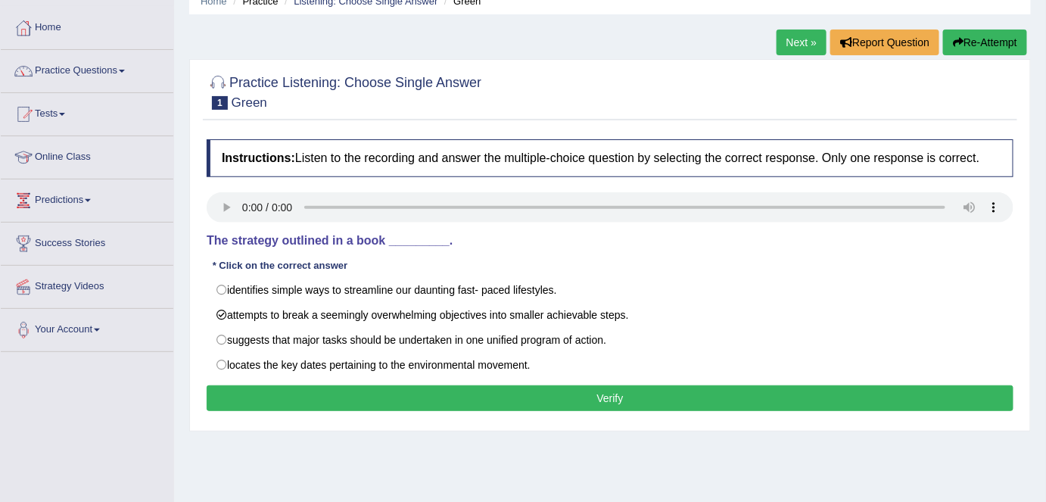
click at [329, 396] on button "Verify" at bounding box center [610, 398] width 807 height 26
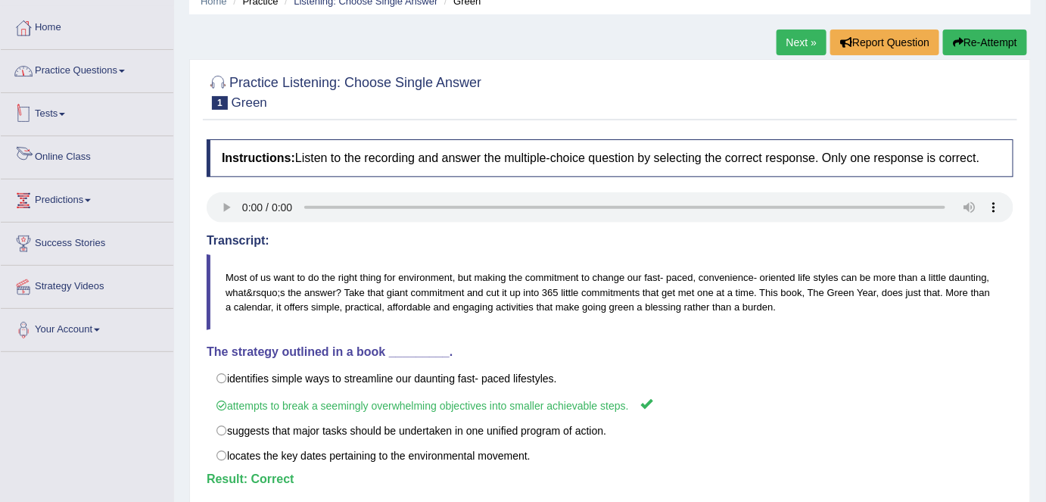
click at [131, 78] on link "Practice Questions" at bounding box center [87, 69] width 173 height 38
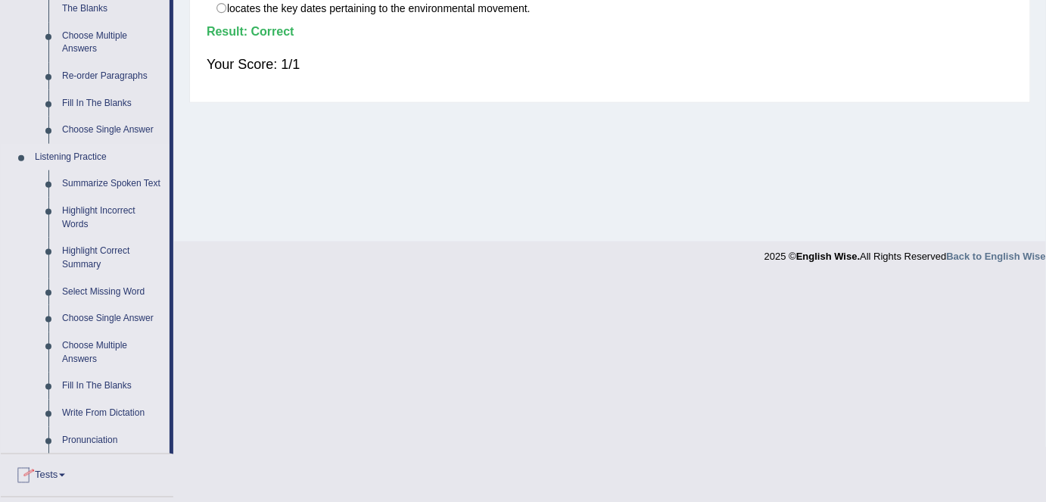
scroll to position [550, 0]
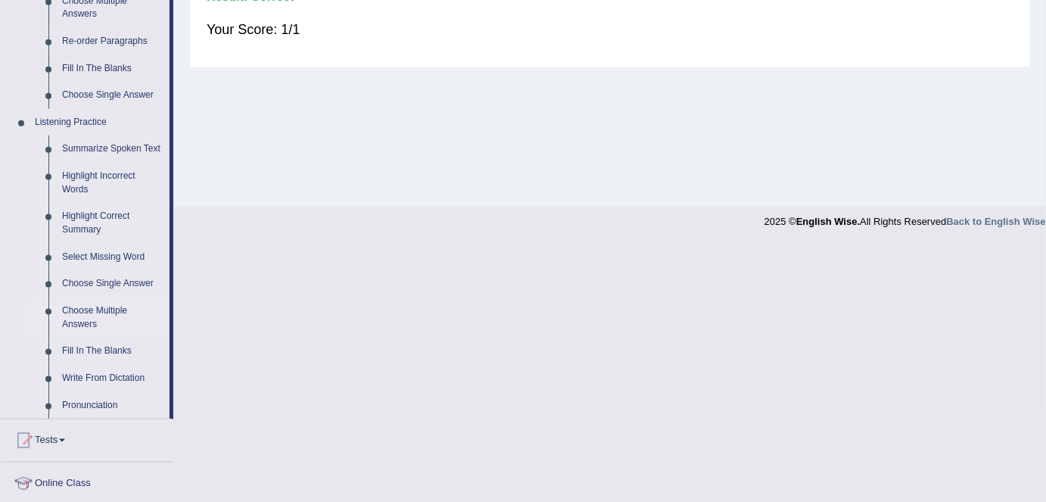
drag, startPoint x: 102, startPoint y: 315, endPoint x: 106, endPoint y: 307, distance: 8.5
click at [102, 315] on link "Choose Multiple Answers" at bounding box center [112, 317] width 114 height 40
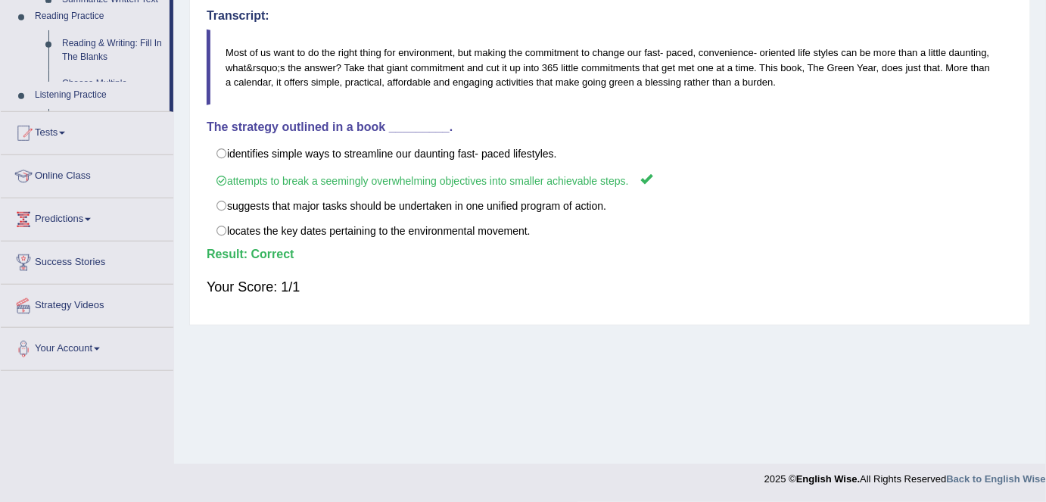
scroll to position [292, 0]
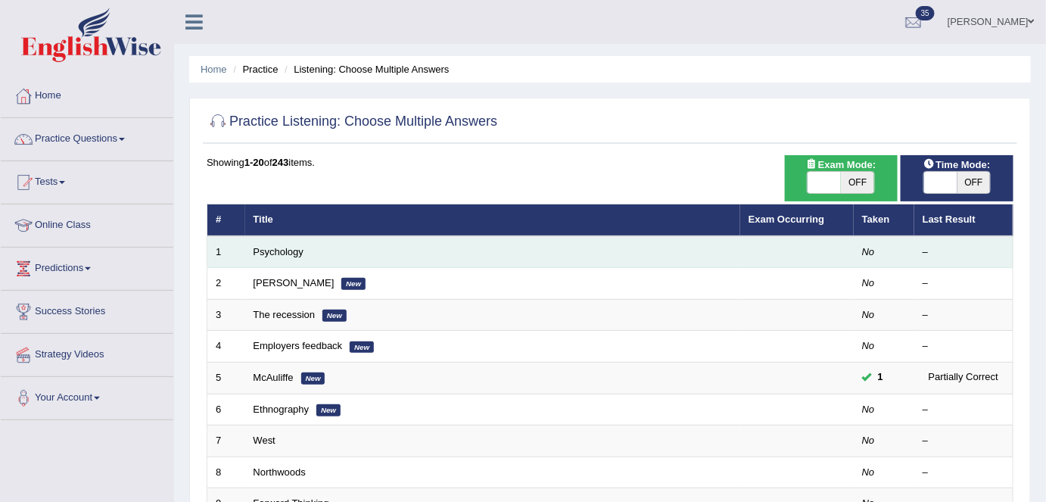
drag, startPoint x: 288, startPoint y: 247, endPoint x: 304, endPoint y: 256, distance: 18.3
click at [288, 247] on link "Psychology" at bounding box center [279, 251] width 50 height 11
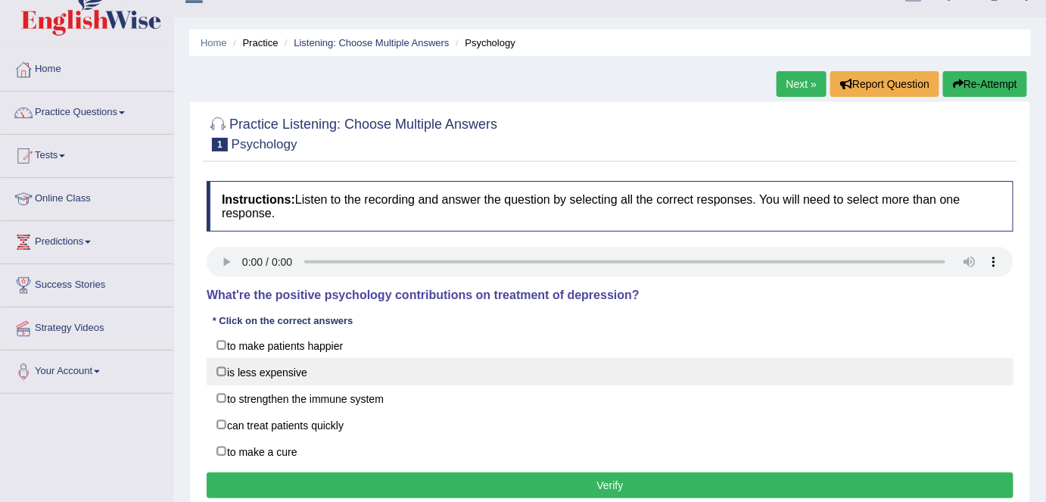
scroll to position [68, 0]
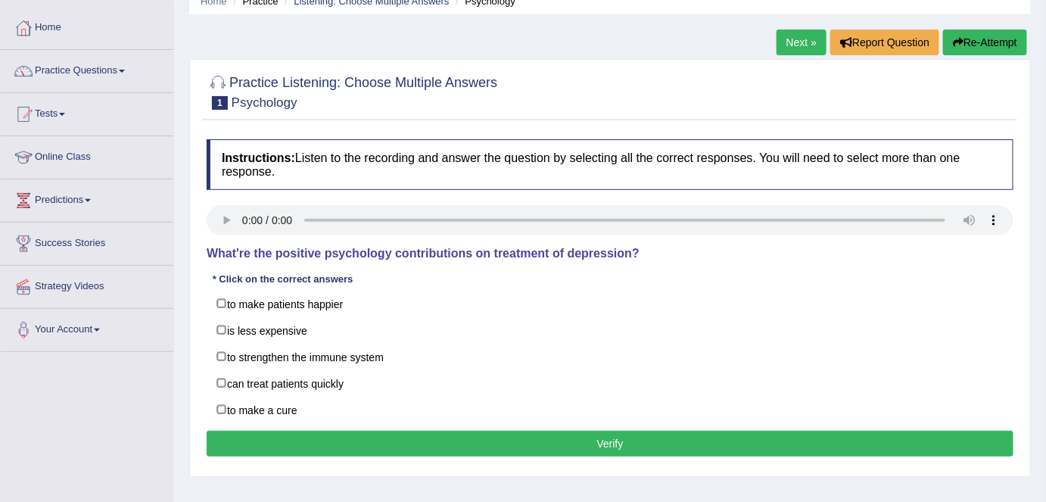
click at [480, 107] on h2 "Practice Listening: Choose Multiple Answers 1 Psychology" at bounding box center [352, 91] width 291 height 38
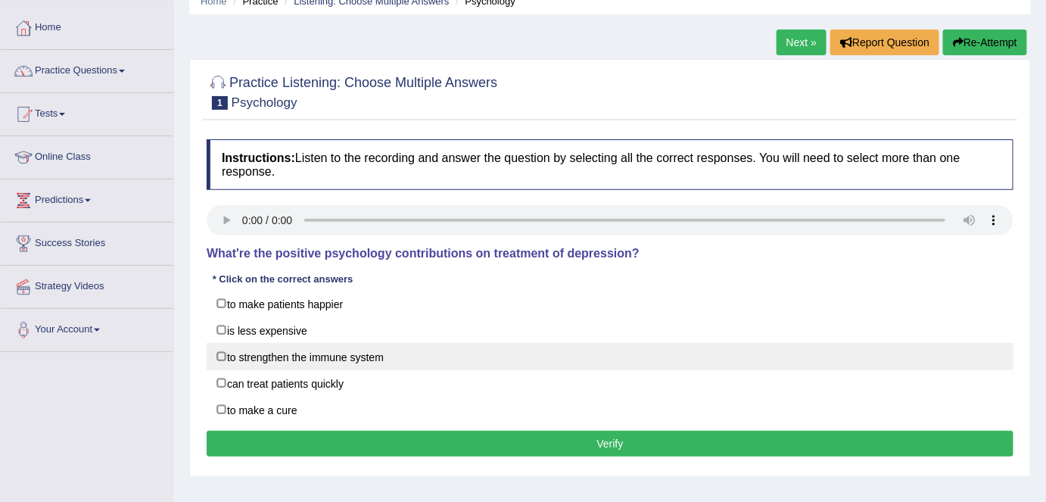
drag, startPoint x: 288, startPoint y: 357, endPoint x: 303, endPoint y: 364, distance: 17.3
click at [288, 357] on label "to strengthen the immune system" at bounding box center [610, 356] width 807 height 27
checkbox input "true"
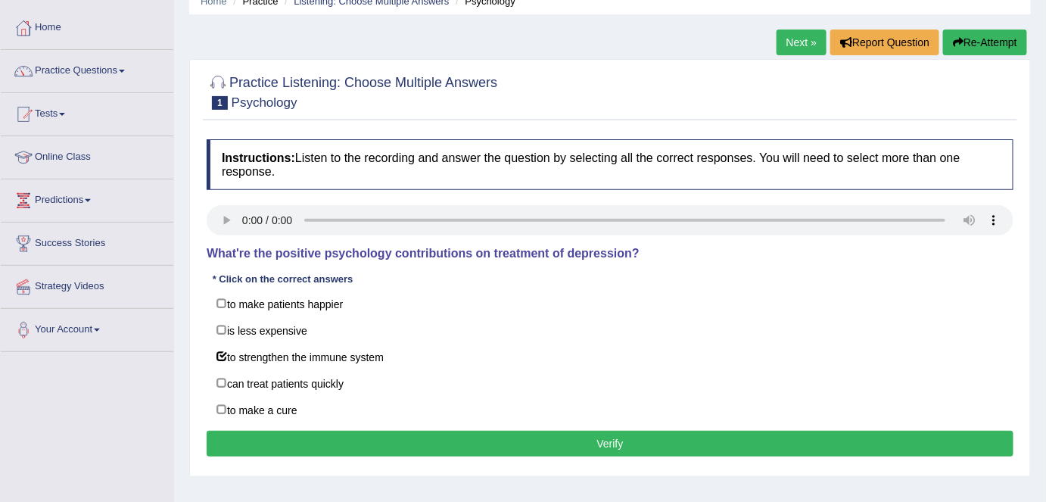
click at [544, 442] on button "Verify" at bounding box center [610, 444] width 807 height 26
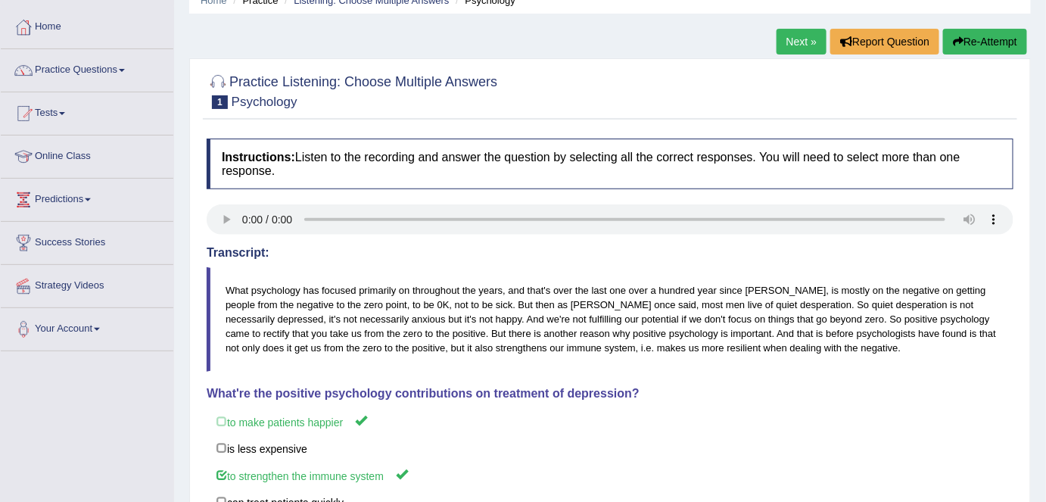
scroll to position [0, 0]
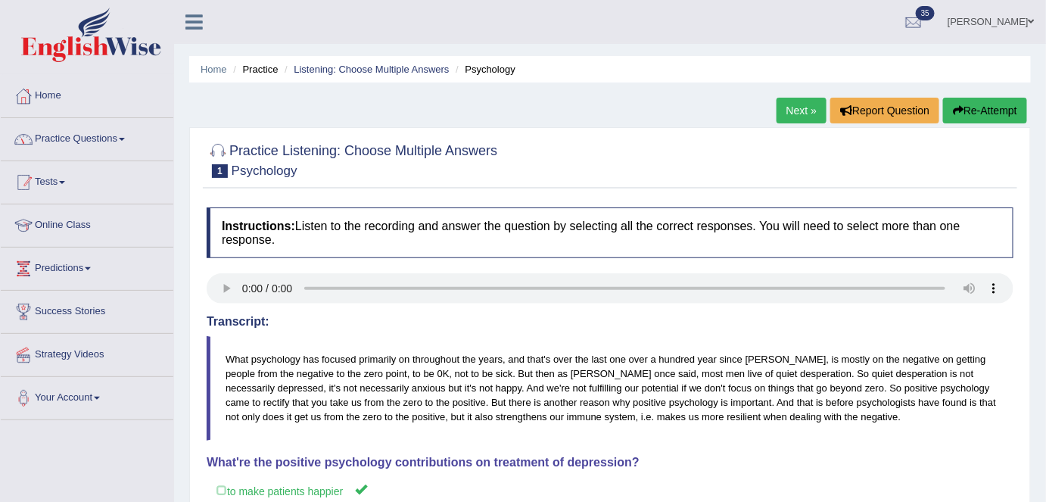
click at [79, 129] on link "Practice Questions" at bounding box center [87, 137] width 173 height 38
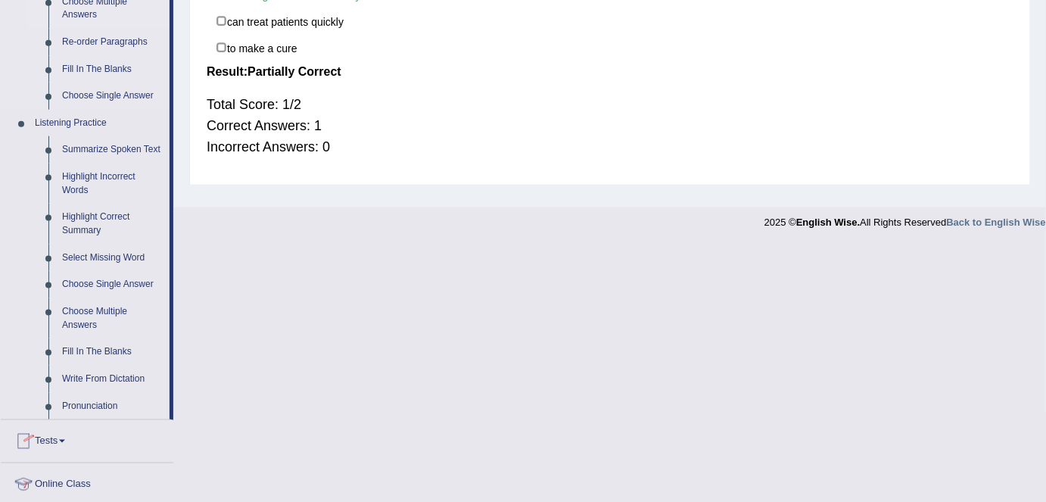
scroll to position [550, 0]
click at [101, 352] on link "Fill In The Blanks" at bounding box center [112, 351] width 114 height 27
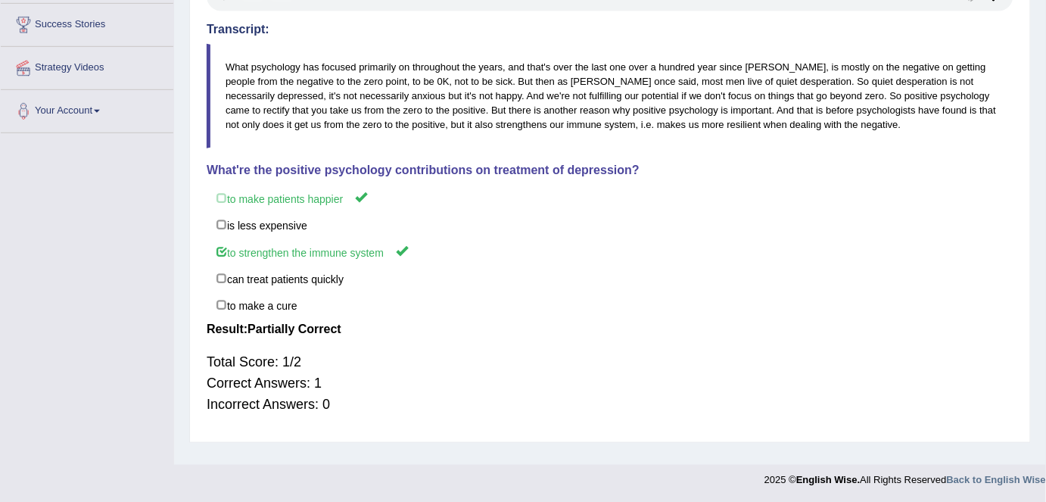
scroll to position [292, 0]
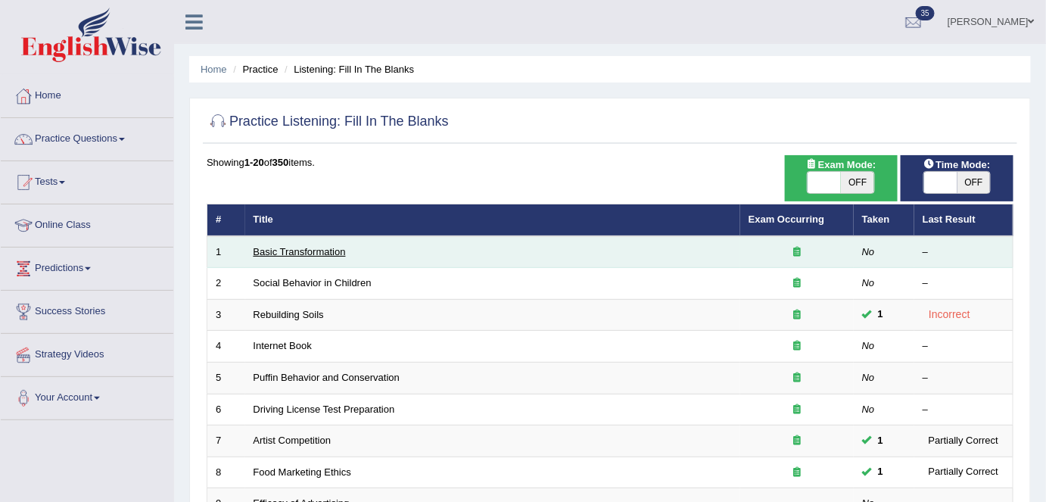
click at [323, 248] on link "Basic Transformation" at bounding box center [300, 251] width 92 height 11
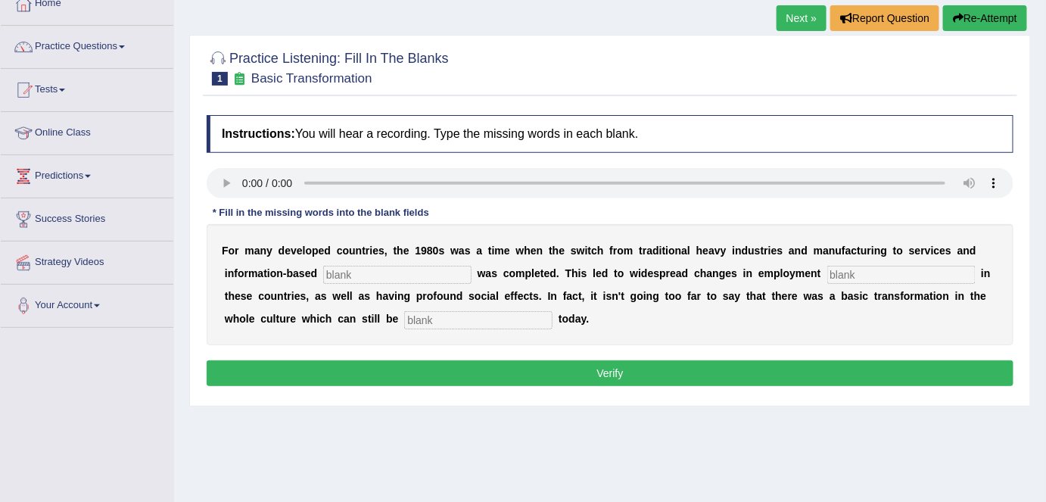
scroll to position [68, 0]
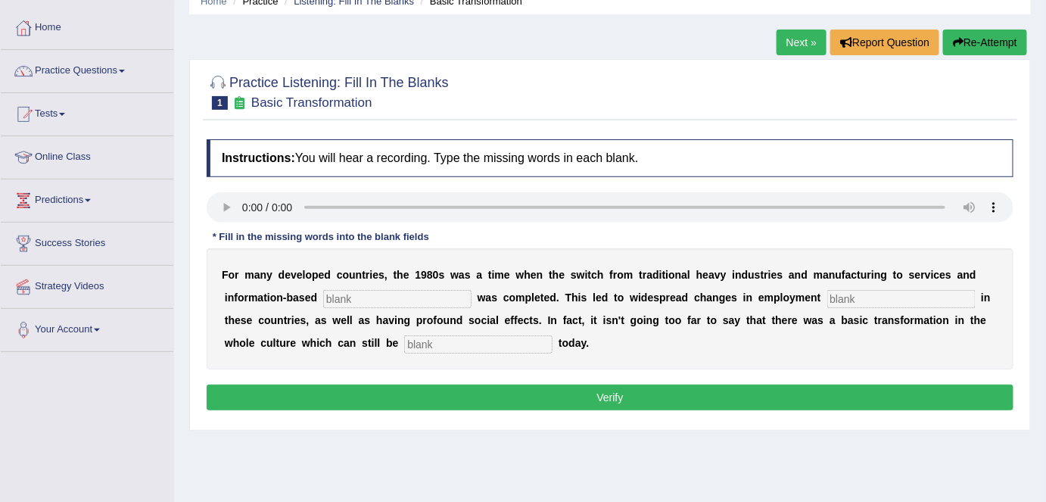
click at [419, 294] on input "text" at bounding box center [397, 299] width 148 height 18
type input "enterprise"
click at [864, 299] on input "text" at bounding box center [901, 299] width 148 height 18
type input "patterns"
click at [505, 344] on input "text" at bounding box center [478, 344] width 148 height 18
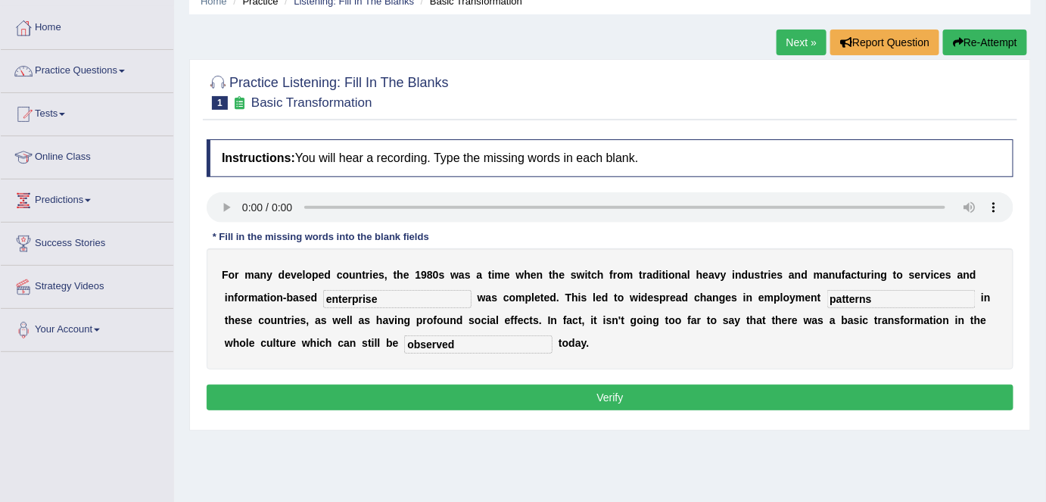
type input "observed"
click at [500, 397] on button "Verify" at bounding box center [610, 397] width 807 height 26
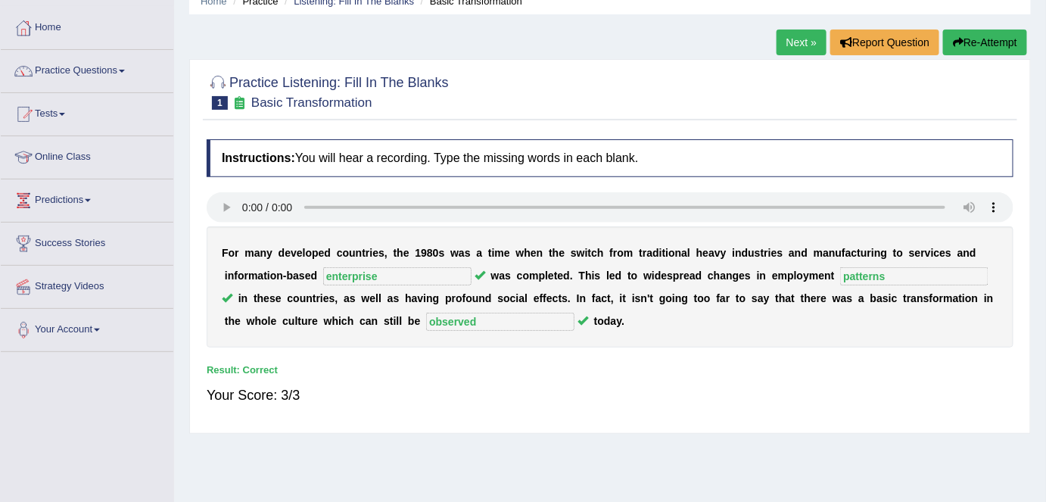
click at [795, 45] on link "Next »" at bounding box center [802, 43] width 50 height 26
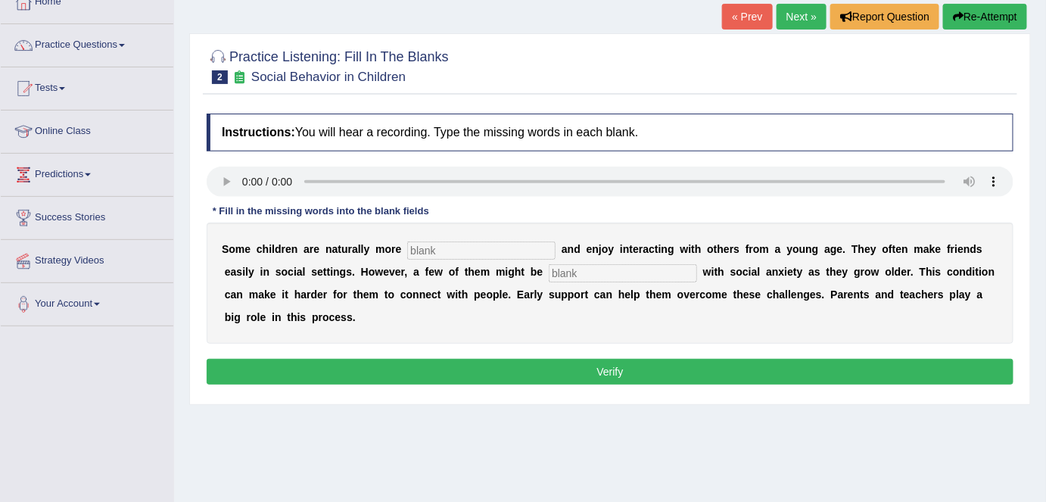
click at [785, 20] on link "Next »" at bounding box center [802, 17] width 50 height 26
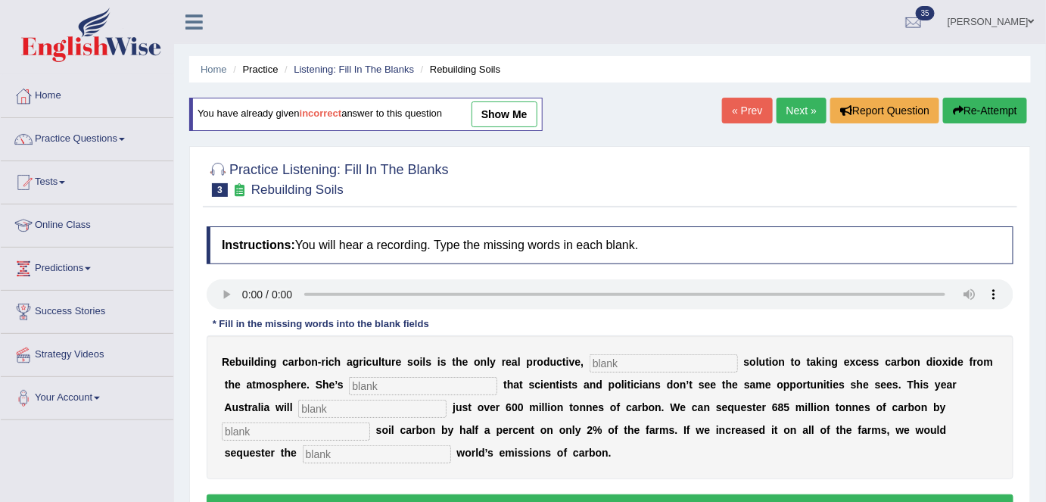
click at [811, 108] on link "Next »" at bounding box center [802, 111] width 50 height 26
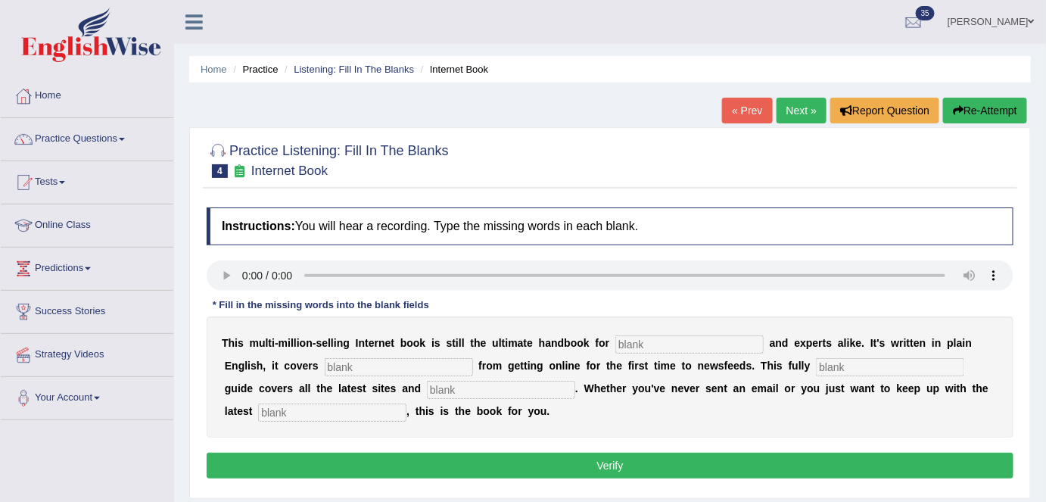
click at [811, 114] on link "Next »" at bounding box center [802, 111] width 50 height 26
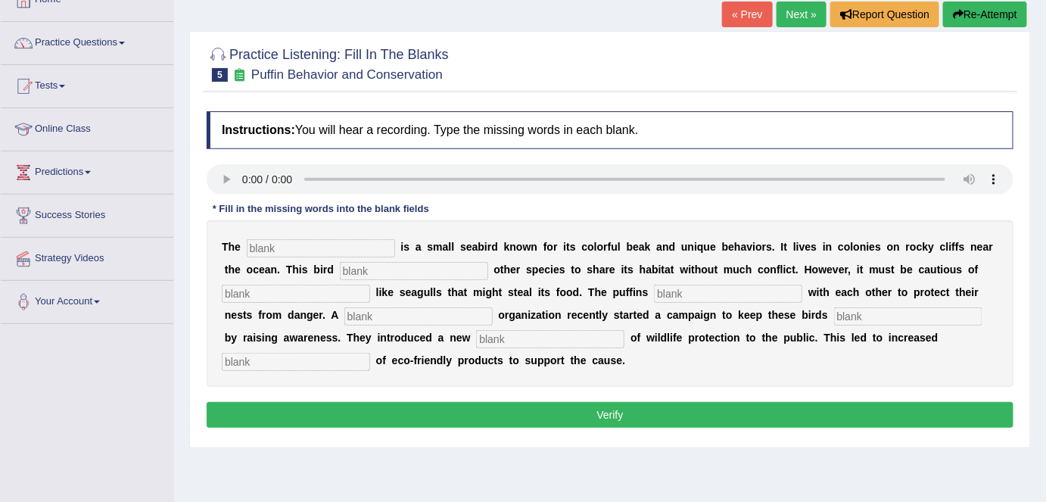
click at [258, 104] on div "Instructions: You will hear a recording. Type the missing words in each blank. …" at bounding box center [610, 272] width 814 height 336
drag, startPoint x: 294, startPoint y: 247, endPoint x: 316, endPoint y: 254, distance: 23.2
click at [294, 247] on input "text" at bounding box center [321, 248] width 148 height 18
click at [288, 254] on input "po" at bounding box center [321, 248] width 148 height 18
click at [288, 254] on input "poppine" at bounding box center [321, 248] width 148 height 18
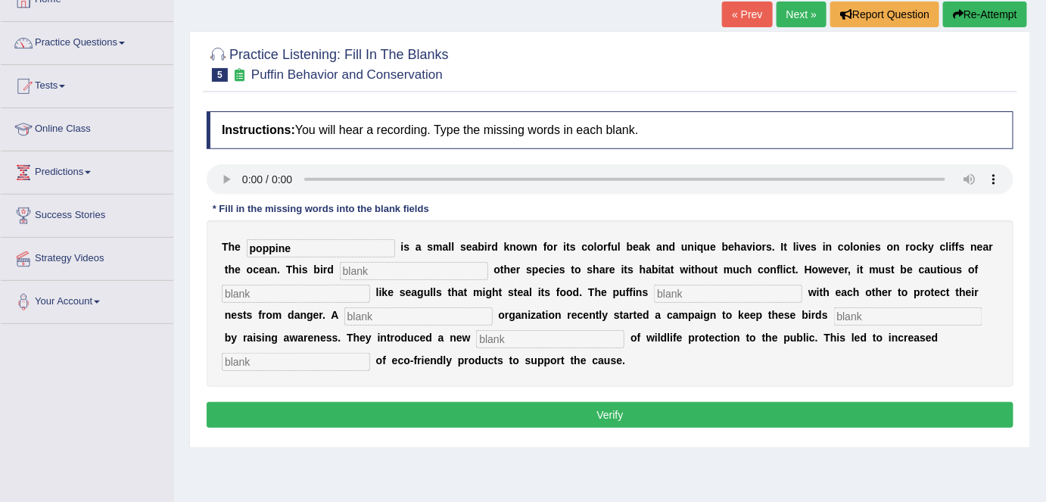
type input "poppine"
click at [369, 271] on input "text" at bounding box center [414, 271] width 148 height 18
type input "allows"
click at [341, 298] on input "text" at bounding box center [296, 294] width 148 height 18
type input "predators"
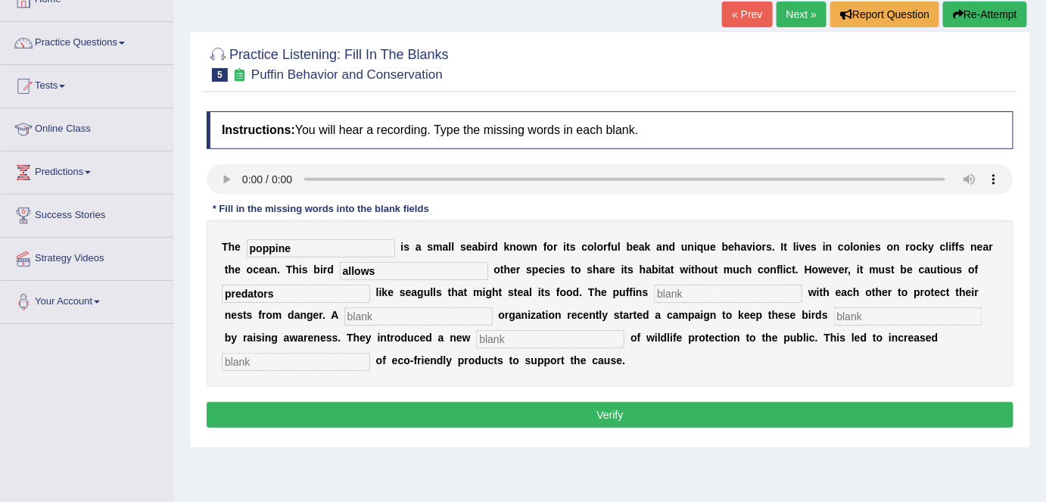
click at [684, 289] on input "text" at bounding box center [728, 294] width 148 height 18
click at [693, 289] on input "collbaorate" at bounding box center [728, 294] width 148 height 18
click at [688, 291] on input "collbaorate" at bounding box center [728, 294] width 148 height 18
type input "collaborate"
click at [437, 309] on input "text" at bounding box center [418, 316] width 148 height 18
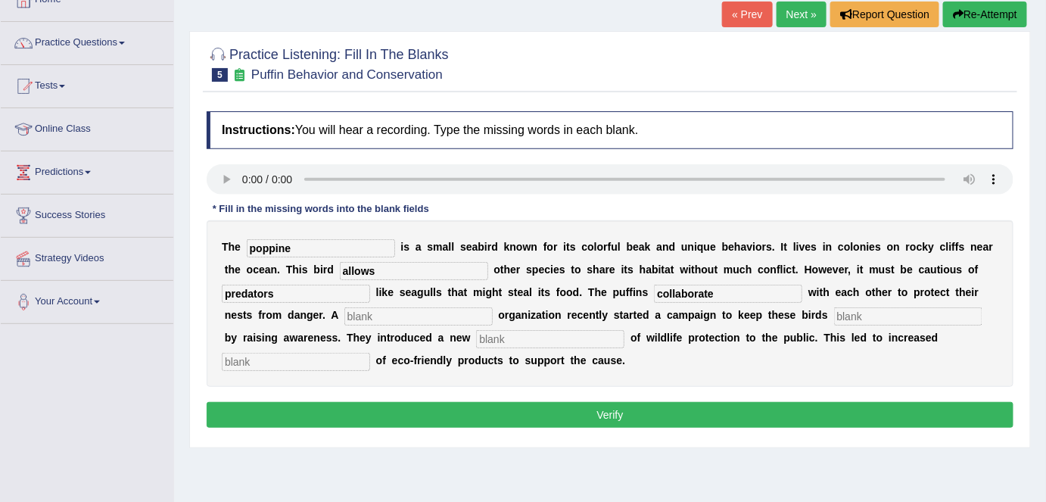
click at [437, 319] on input "text" at bounding box center [418, 316] width 148 height 18
type input "corporate"
click at [503, 338] on input "text" at bounding box center [550, 339] width 148 height 18
click at [854, 316] on input "text" at bounding box center [908, 316] width 148 height 18
type input "safe"
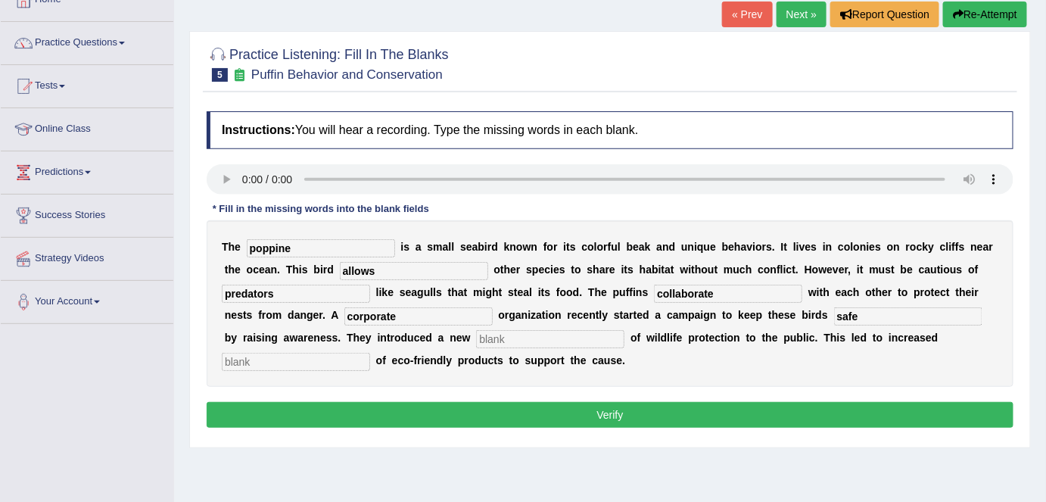
click at [572, 345] on input "text" at bounding box center [550, 339] width 148 height 18
type input "conception"
click at [335, 364] on input "text" at bounding box center [296, 362] width 148 height 18
type input "consumption"
drag, startPoint x: 360, startPoint y: 398, endPoint x: 366, endPoint y: 413, distance: 16.0
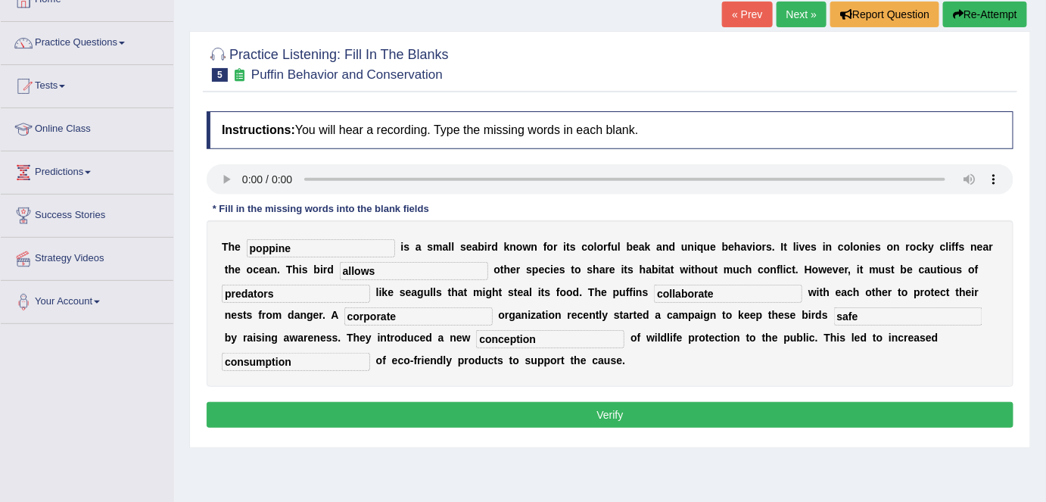
click at [363, 404] on div "Instructions: You will hear a recording. Type the missing words in each blank. …" at bounding box center [610, 272] width 814 height 336
click at [366, 416] on button "Verify" at bounding box center [610, 415] width 807 height 26
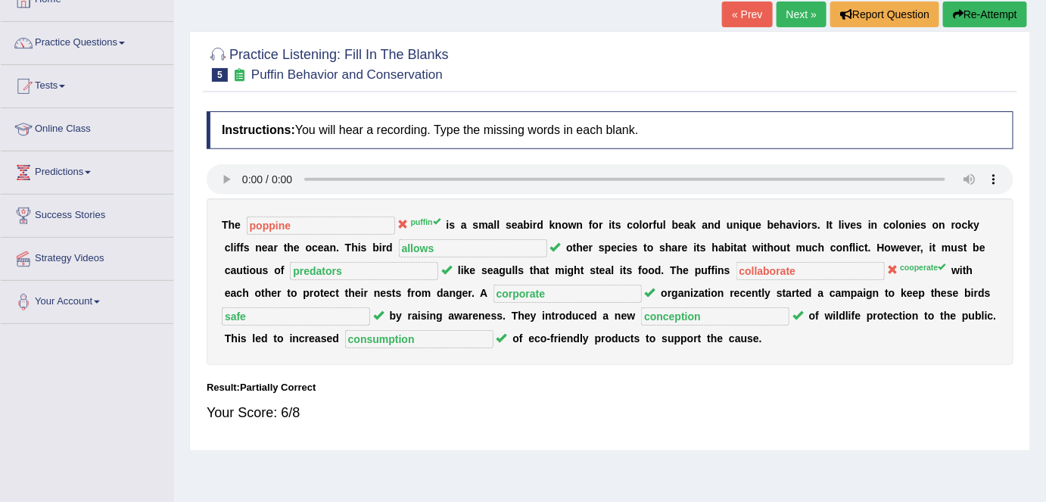
click at [795, 18] on link "Next »" at bounding box center [802, 15] width 50 height 26
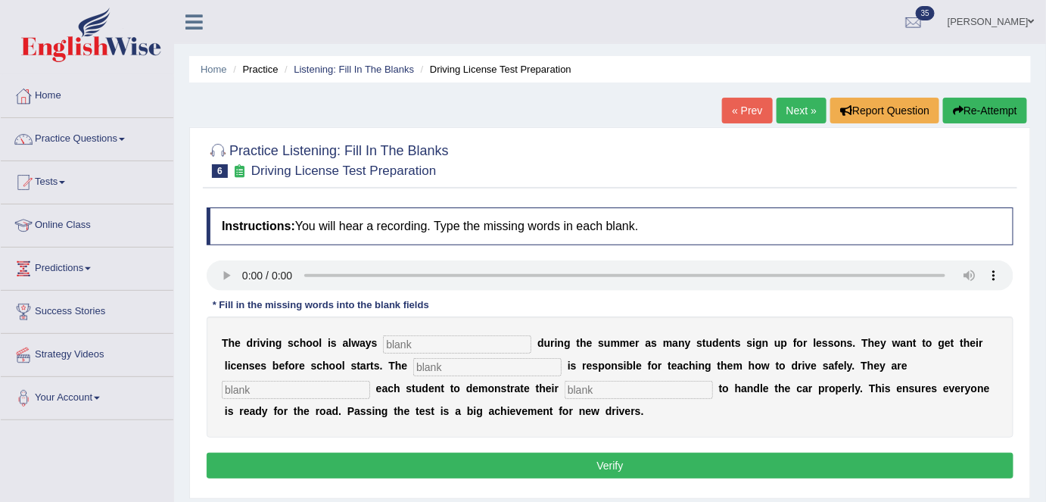
click at [805, 104] on link "Next »" at bounding box center [802, 111] width 50 height 26
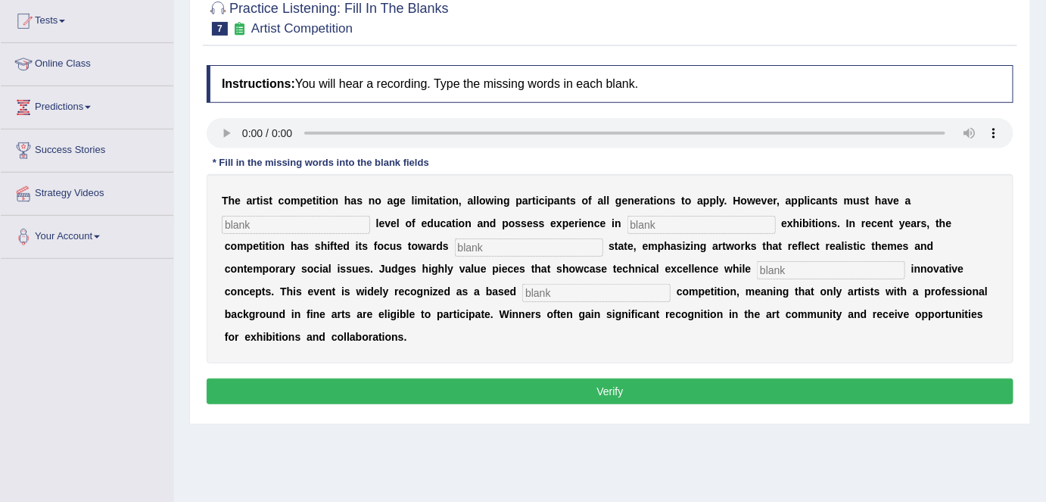
scroll to position [137, 0]
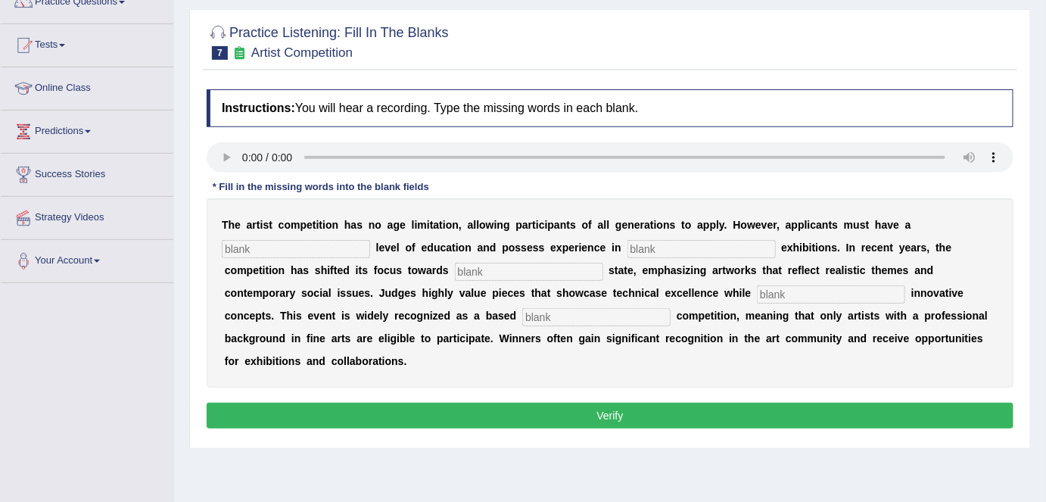
click at [397, 45] on h2 "Practice Listening: Fill In The Blanks 7 Artist Competition" at bounding box center [328, 41] width 242 height 38
click at [281, 247] on input "text" at bounding box center [296, 249] width 148 height 18
type input "graduate"
click at [658, 247] on input "text" at bounding box center [701, 249] width 148 height 18
type input "sculpture"
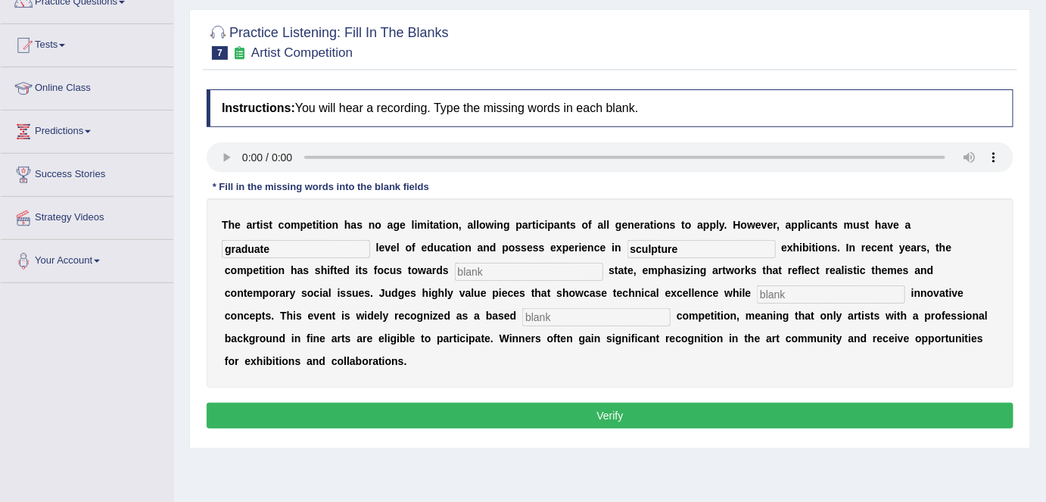
click at [561, 268] on input "text" at bounding box center [529, 272] width 148 height 18
type input "rear"
click at [793, 287] on input "text" at bounding box center [831, 294] width 148 height 18
type input "inco"
click at [561, 272] on input "rear" at bounding box center [529, 272] width 148 height 18
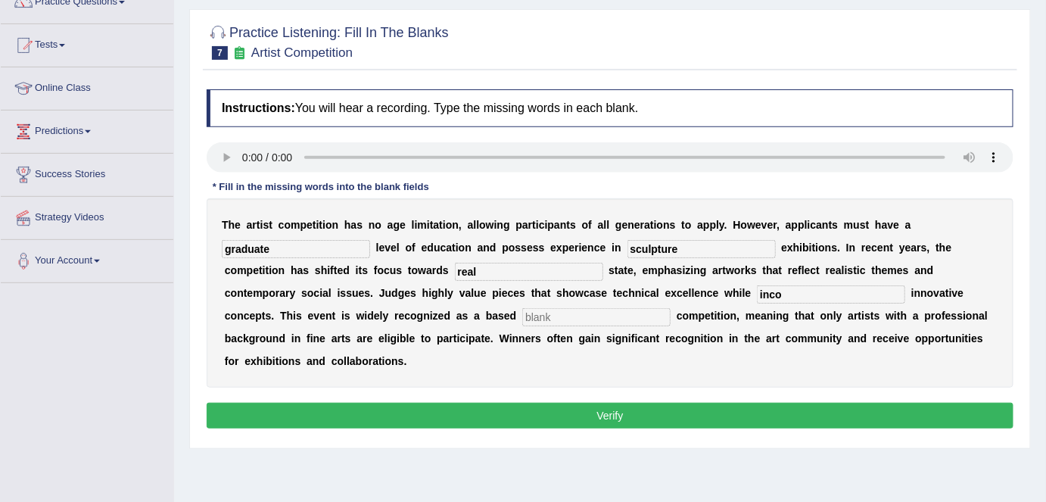
type input "real"
click at [807, 291] on input "inco" at bounding box center [831, 294] width 148 height 18
click at [802, 287] on input "incorporting" at bounding box center [831, 294] width 148 height 18
type input "incorporating"
click at [647, 308] on input "text" at bounding box center [596, 317] width 148 height 18
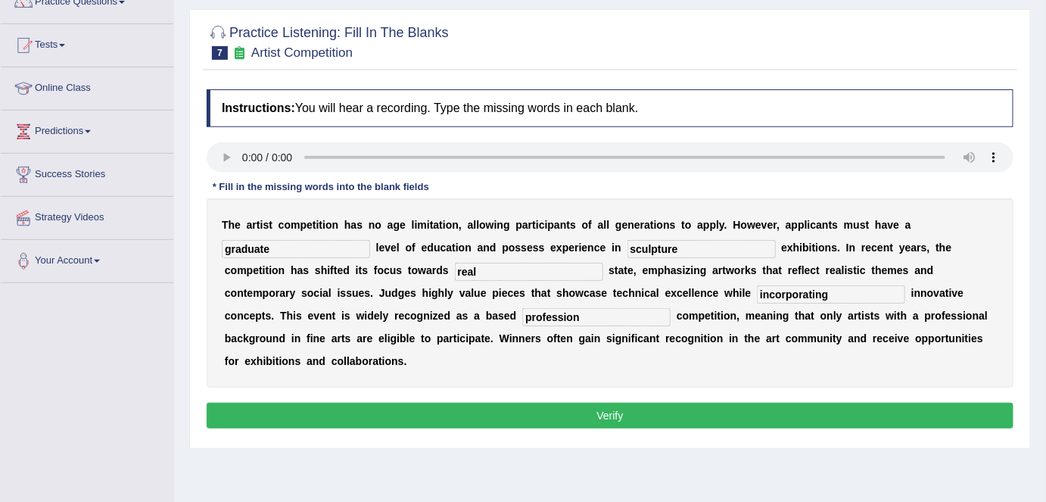
type input "profession"
click at [632, 413] on button "Verify" at bounding box center [610, 416] width 807 height 26
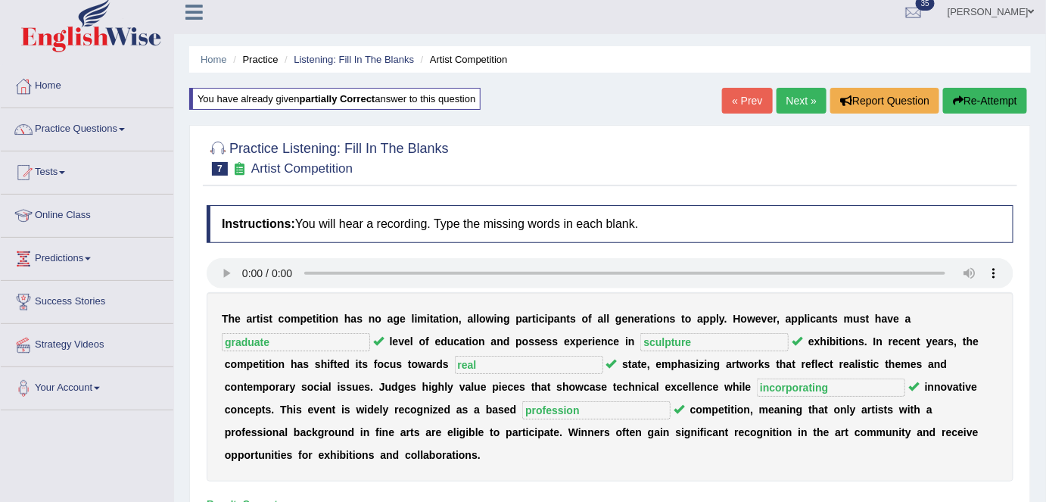
scroll to position [8, 0]
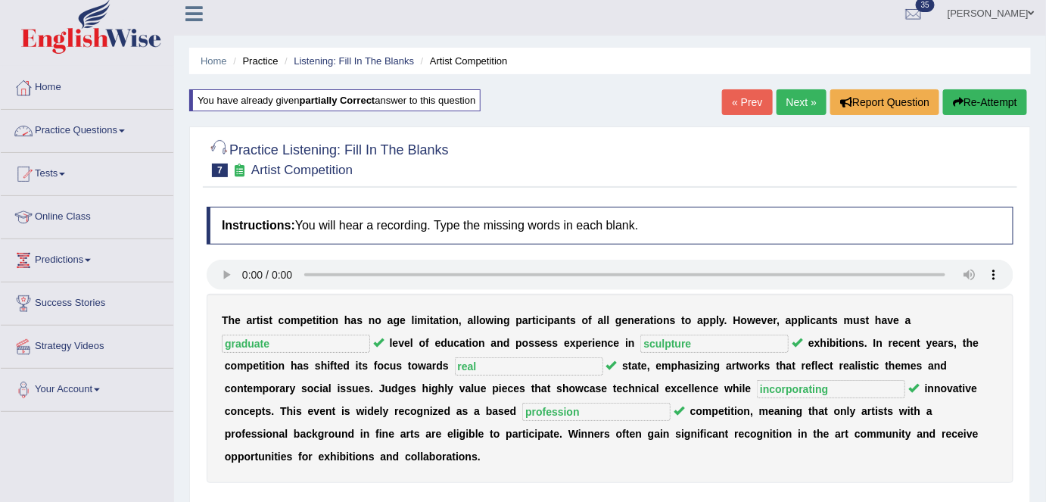
click at [134, 143] on link "Practice Questions" at bounding box center [87, 129] width 173 height 38
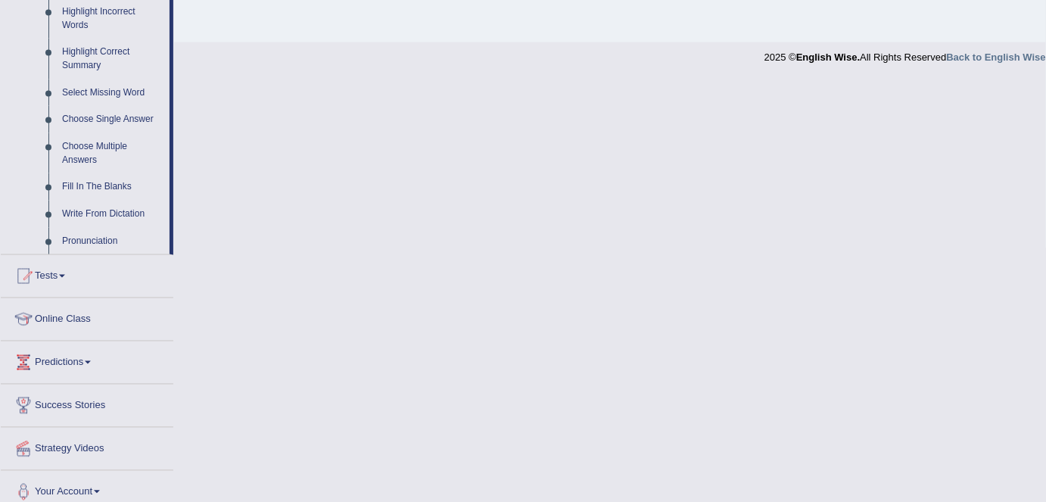
scroll to position [717, 0]
click at [117, 212] on link "Write From Dictation" at bounding box center [112, 211] width 114 height 27
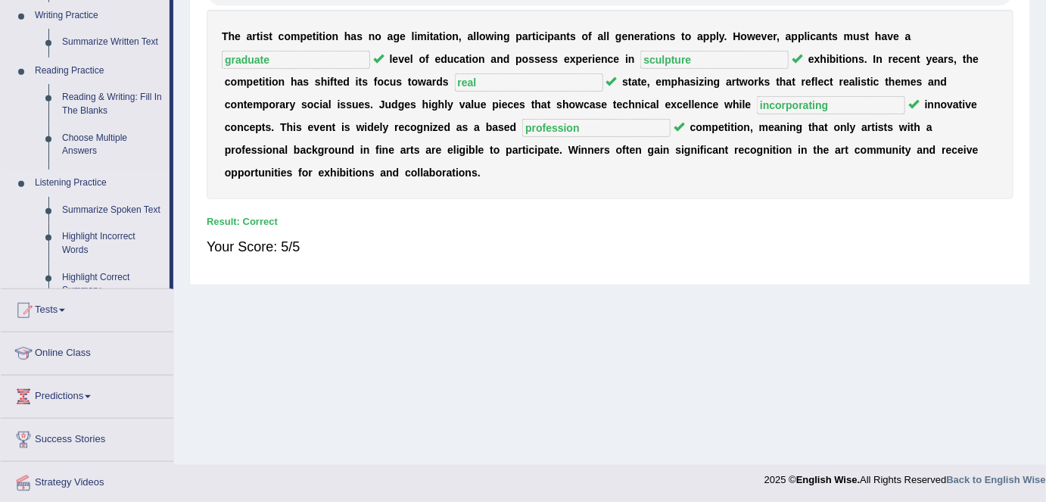
scroll to position [228, 0]
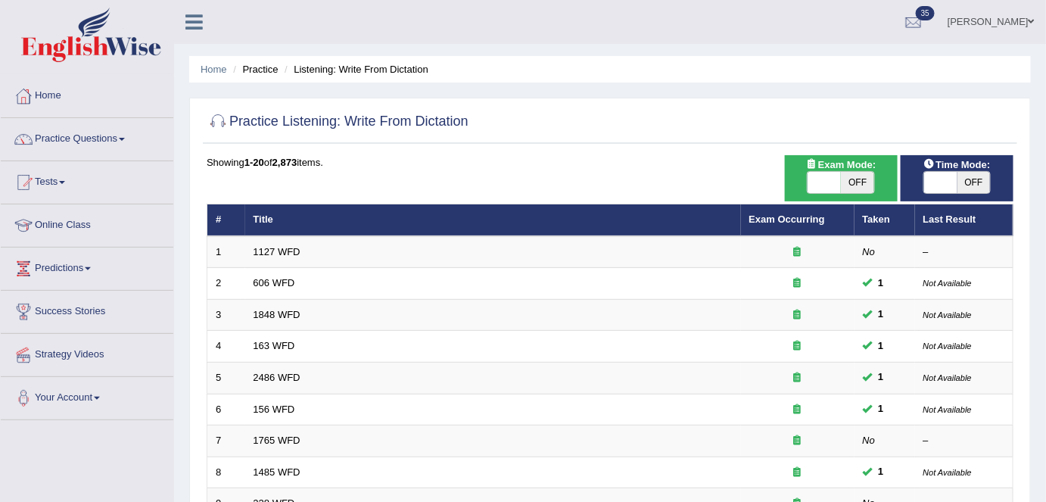
click at [866, 180] on span "OFF" at bounding box center [857, 182] width 33 height 21
checkbox input "true"
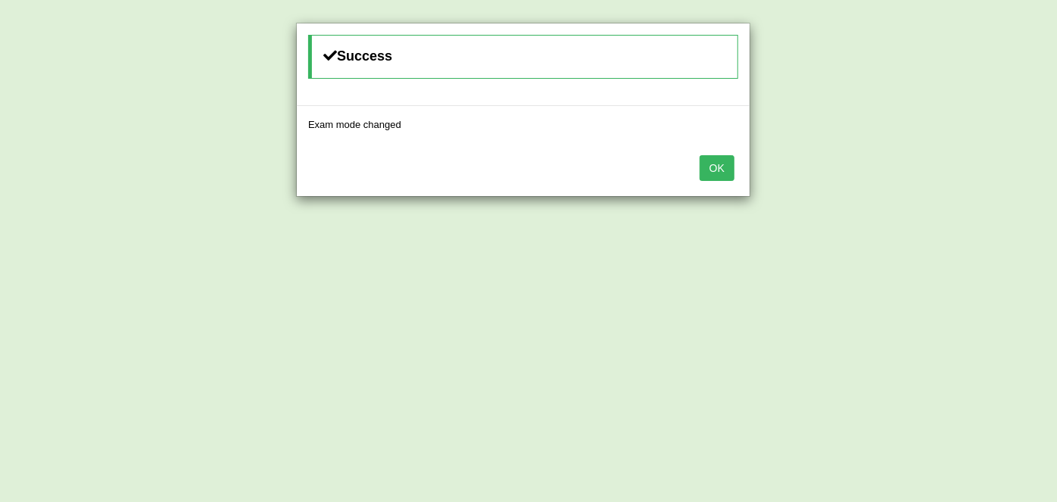
click at [723, 168] on button "OK" at bounding box center [716, 168] width 35 height 26
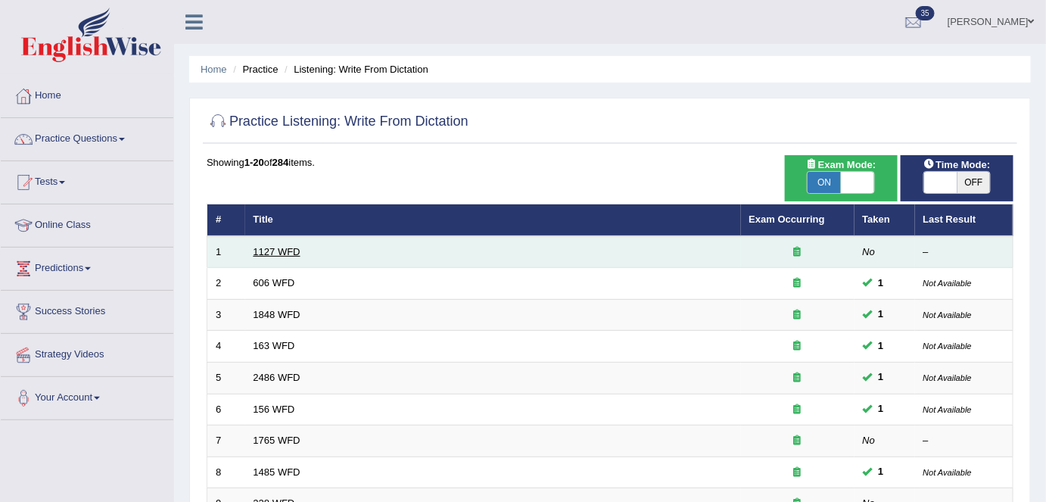
click at [295, 253] on link "1127 WFD" at bounding box center [277, 251] width 47 height 11
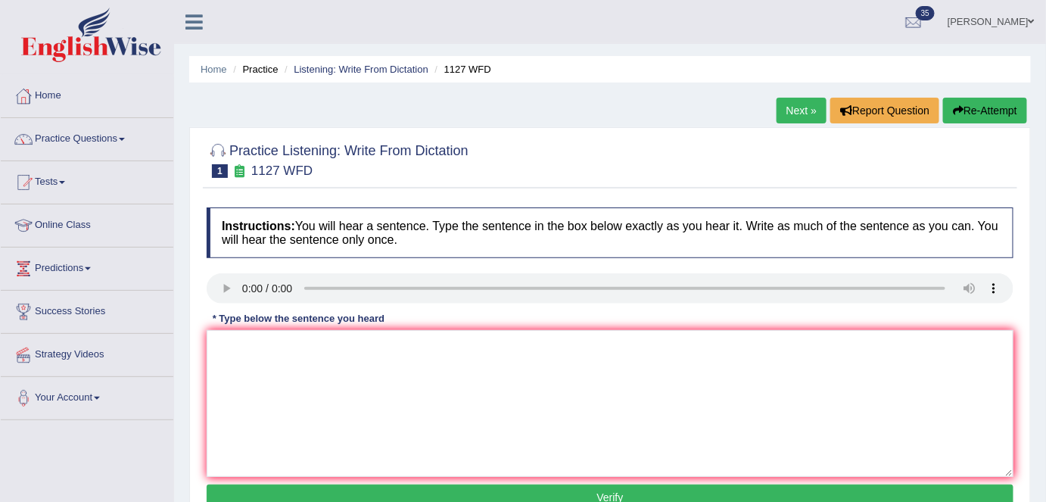
scroll to position [95, 0]
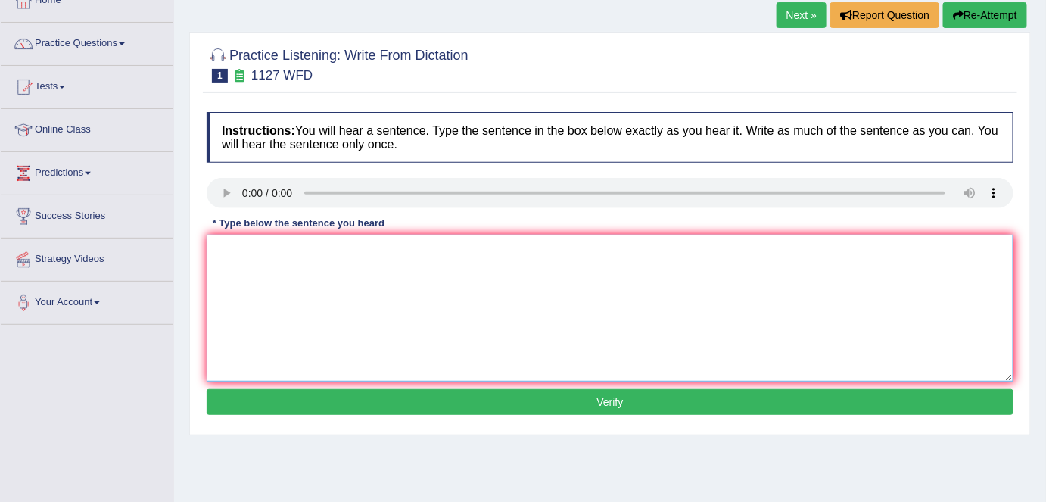
click at [250, 249] on textarea at bounding box center [610, 308] width 807 height 147
click at [252, 251] on textarea "A uni drgree is a" at bounding box center [610, 308] width 807 height 147
click at [309, 251] on textarea "A uni degree is a" at bounding box center [610, 308] width 807 height 147
type textarea "A uni degree is a type of degree is required"
click at [500, 272] on textarea "A uni degree is a type of degree is required" at bounding box center [610, 308] width 807 height 147
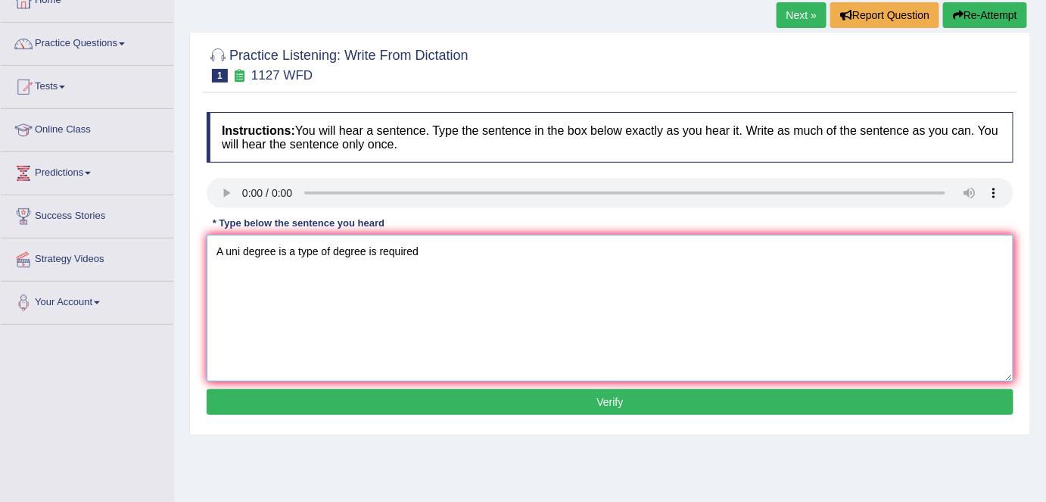
drag, startPoint x: 297, startPoint y: 251, endPoint x: 456, endPoint y: 257, distance: 158.3
click at [456, 257] on textarea "A uni degree is a type of degree is required" at bounding box center [610, 308] width 807 height 147
click at [419, 272] on textarea "A uni degree is a type of degree is required" at bounding box center [610, 308] width 807 height 147
drag, startPoint x: 297, startPoint y: 247, endPoint x: 467, endPoint y: 257, distance: 170.6
click at [467, 257] on textarea "A uni degree is a type of degree is required" at bounding box center [610, 308] width 807 height 147
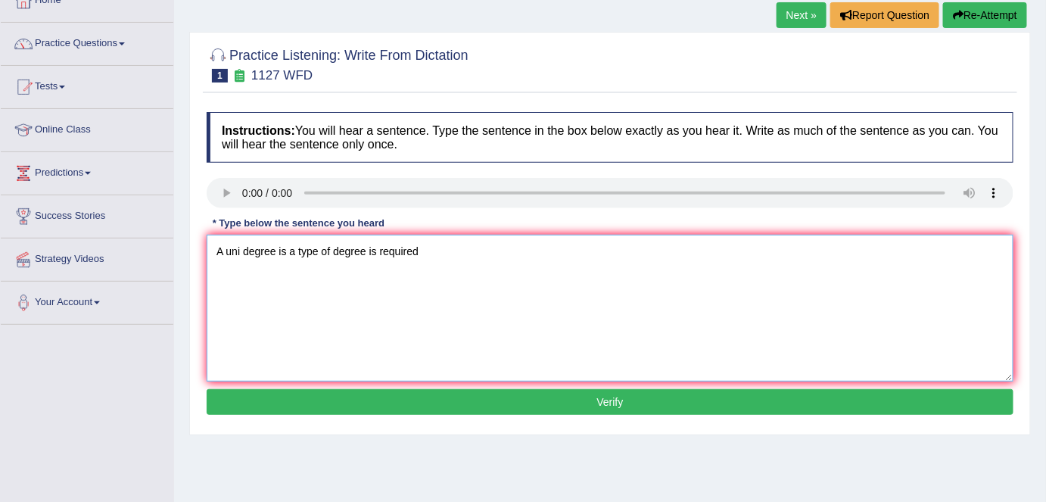
click at [438, 295] on textarea "A uni degree is a type of degree is required" at bounding box center [610, 308] width 807 height 147
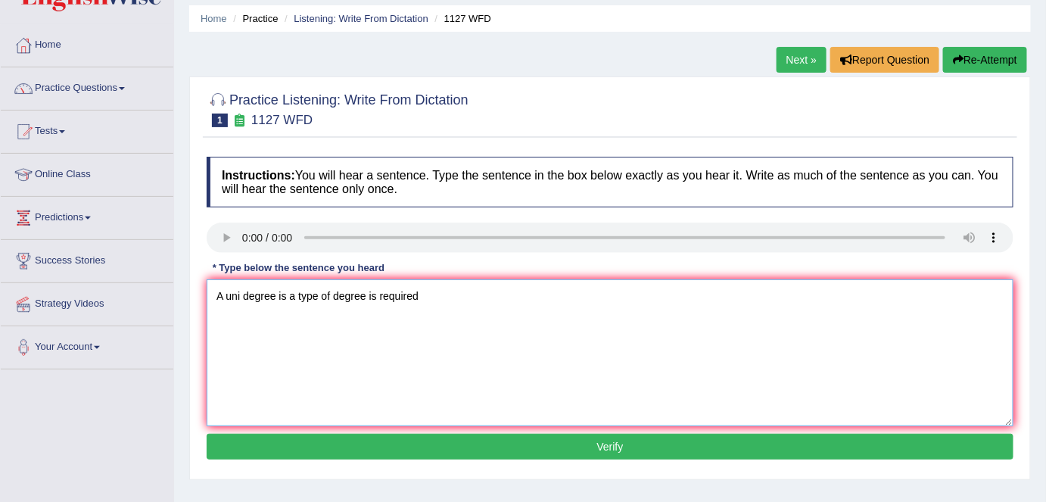
scroll to position [0, 0]
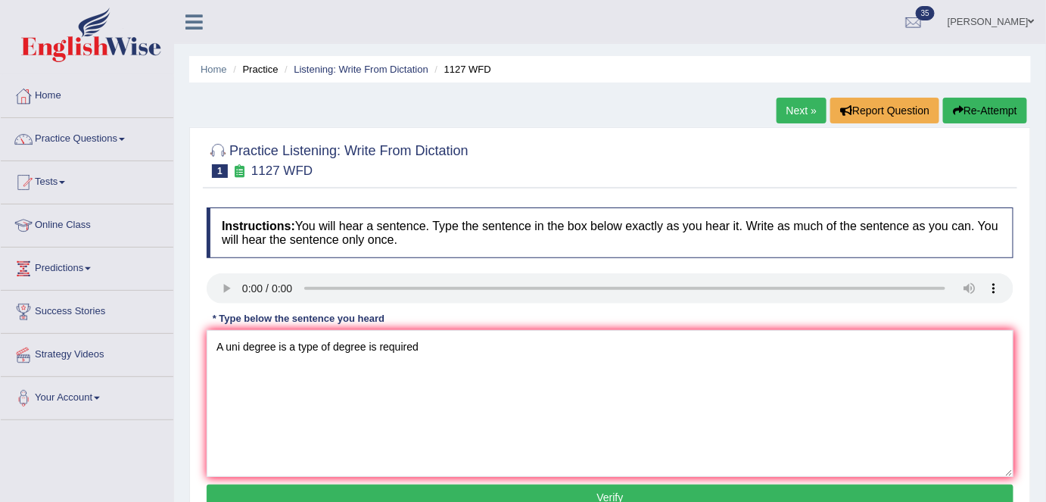
click at [812, 120] on link "Next »" at bounding box center [802, 111] width 50 height 26
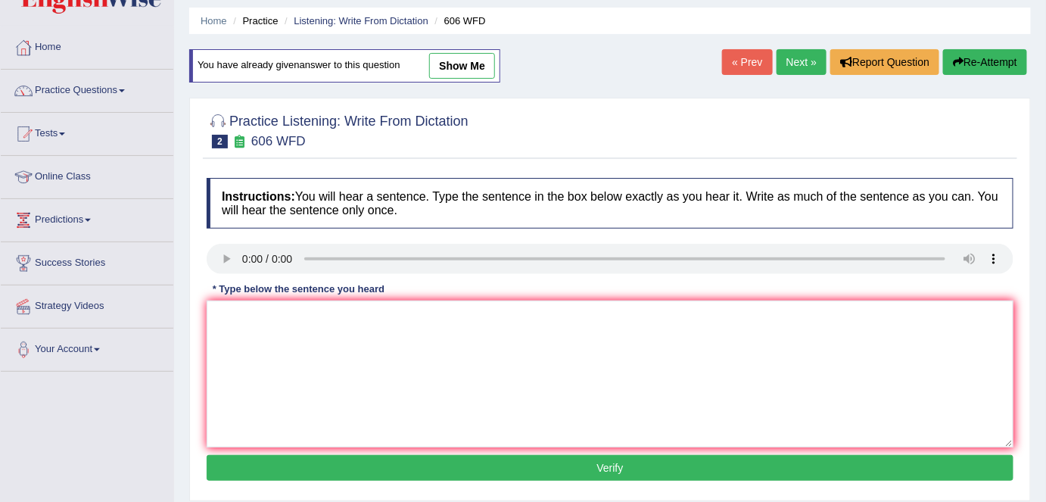
scroll to position [137, 0]
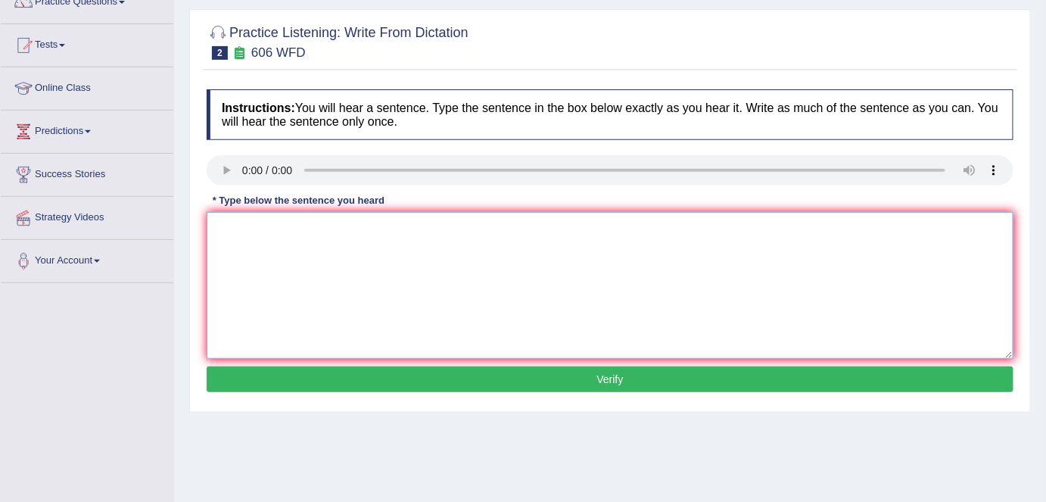
click at [291, 236] on textarea at bounding box center [610, 285] width 807 height 147
click at [343, 223] on textarea "Student will study the langue and literature." at bounding box center [610, 285] width 807 height 147
click at [467, 232] on textarea "Student will study the language and literature." at bounding box center [610, 285] width 807 height 147
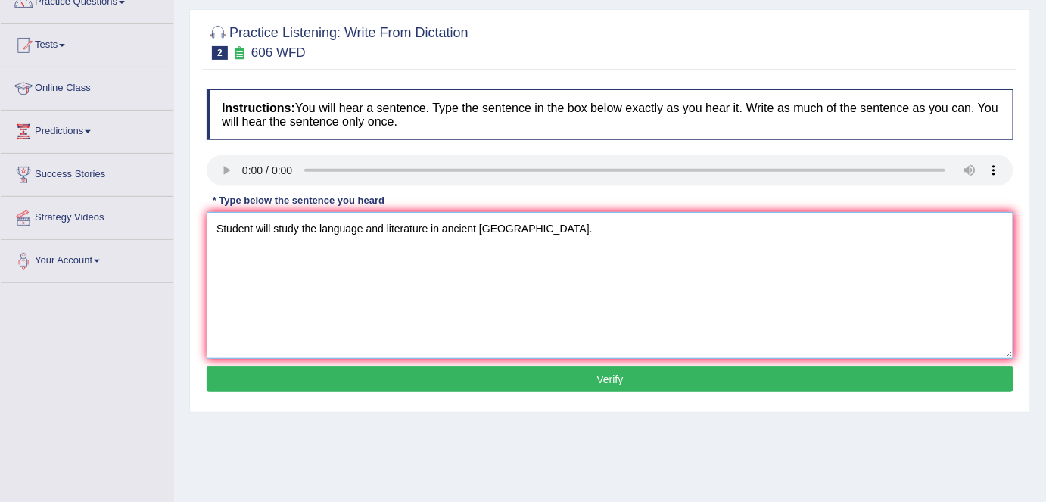
click at [254, 224] on textarea "Student will study the language and literature in ancient Greece." at bounding box center [610, 285] width 807 height 147
click at [410, 230] on textarea "Student students will study the language and literature in ancient Greece." at bounding box center [610, 285] width 807 height 147
drag, startPoint x: 523, startPoint y: 229, endPoint x: 531, endPoint y: 273, distance: 45.4
click at [523, 229] on textarea "Student students will study the language languages and literature in ancient Gr…" at bounding box center [610, 285] width 807 height 147
click at [571, 224] on textarea "Student students will study the language languages and literature literture in …" at bounding box center [610, 285] width 807 height 147
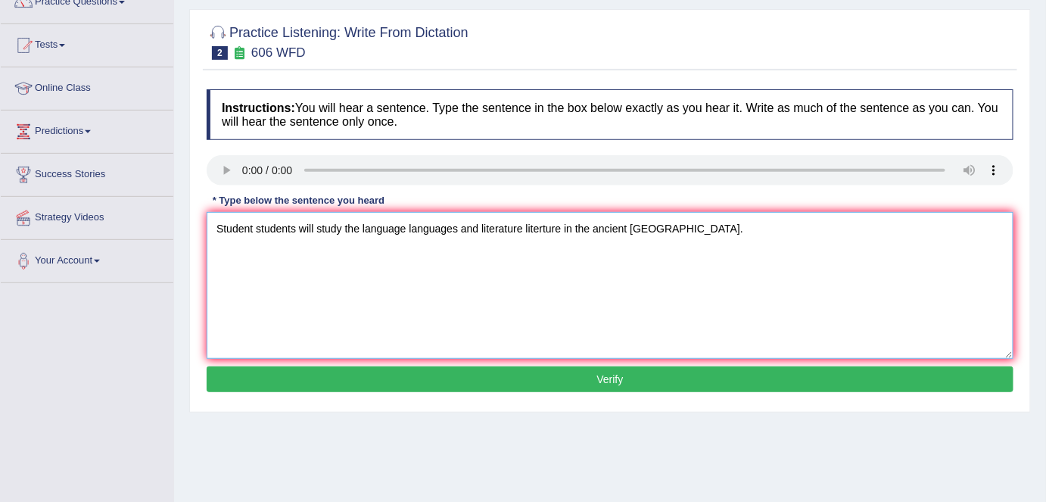
type textarea "Student students will study the language languages and literature literture in …"
click at [619, 393] on div "Instructions: You will hear a sentence. Type the sentence in the box below exac…" at bounding box center [610, 243] width 814 height 322
click at [599, 392] on div "Instructions: You will hear a sentence. Type the sentence in the box below exac…" at bounding box center [610, 243] width 814 height 322
click at [602, 378] on button "Verify" at bounding box center [610, 379] width 807 height 26
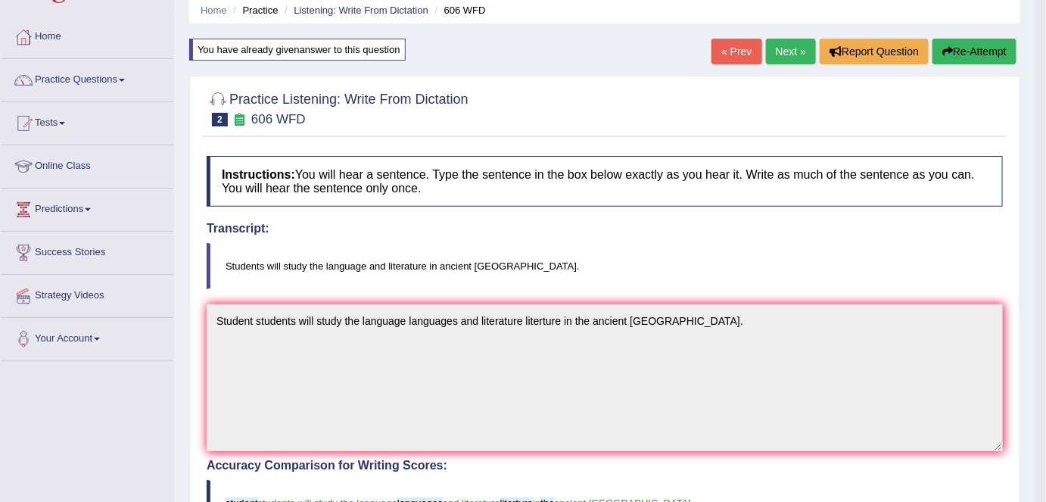
scroll to position [0, 0]
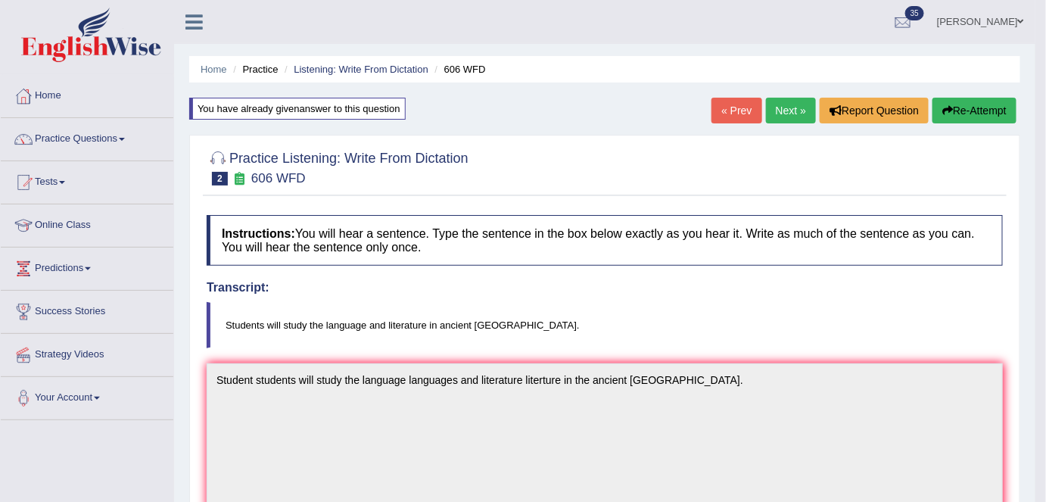
drag, startPoint x: 997, startPoint y: 105, endPoint x: 998, endPoint y: 123, distance: 18.2
click at [997, 105] on button "Re-Attempt" at bounding box center [974, 111] width 84 height 26
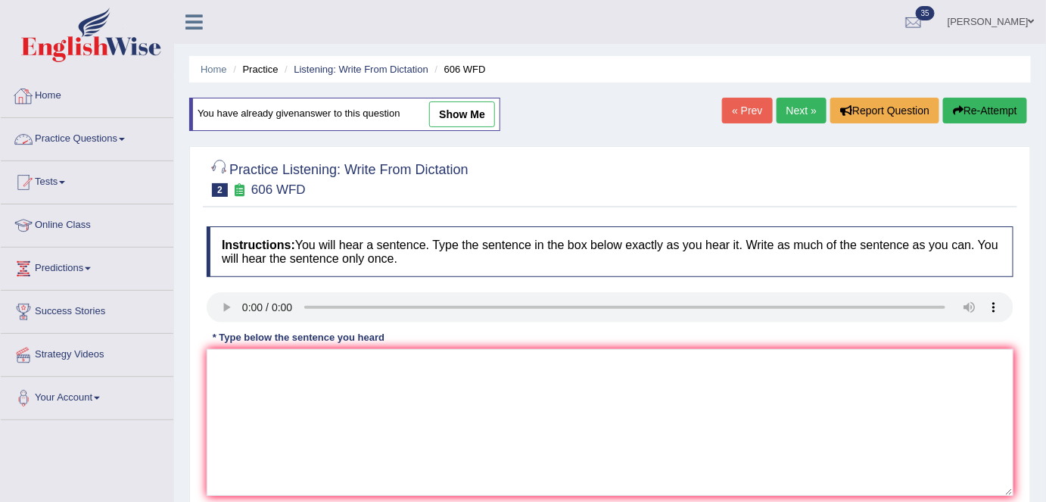
click at [112, 101] on link "Home" at bounding box center [87, 94] width 173 height 38
